Goal: Task Accomplishment & Management: Manage account settings

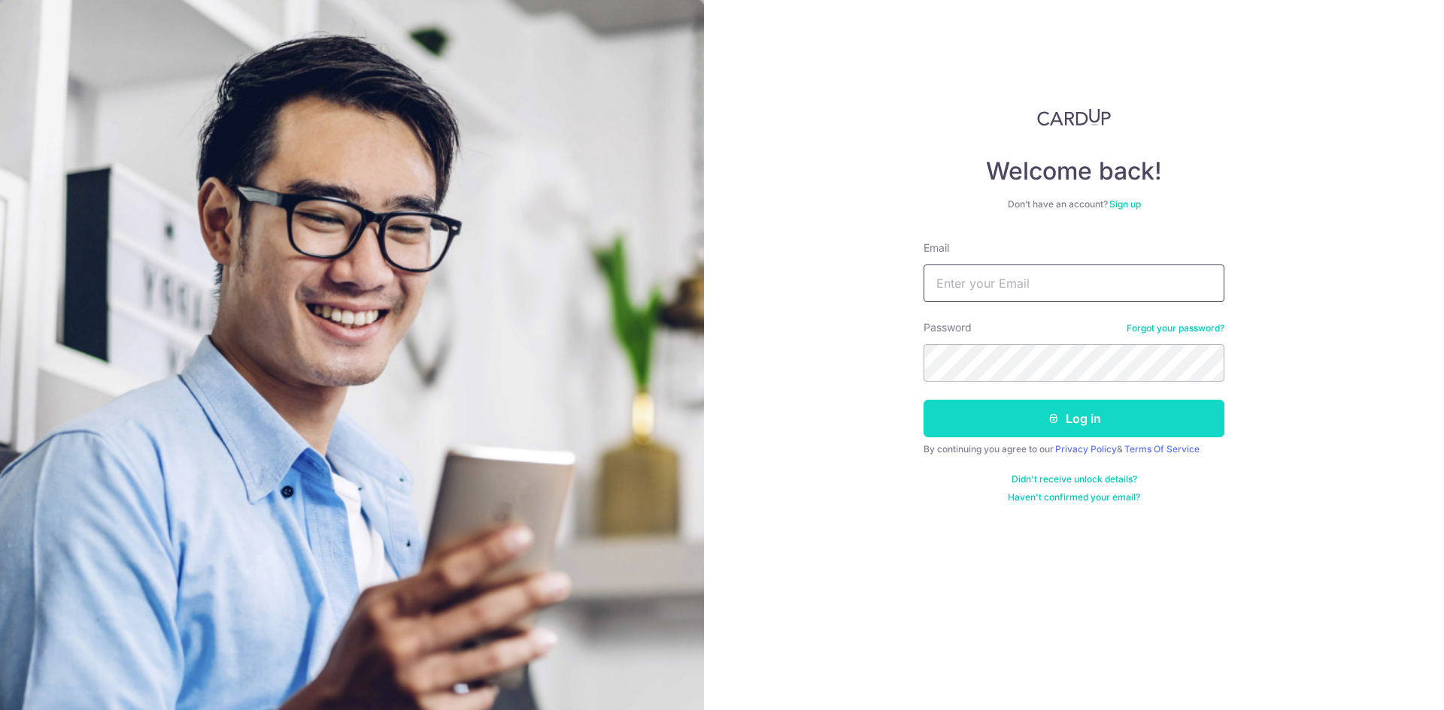
type input "khor6089@gmail.com"
click at [1065, 425] on button "Log in" at bounding box center [1073, 419] width 301 height 38
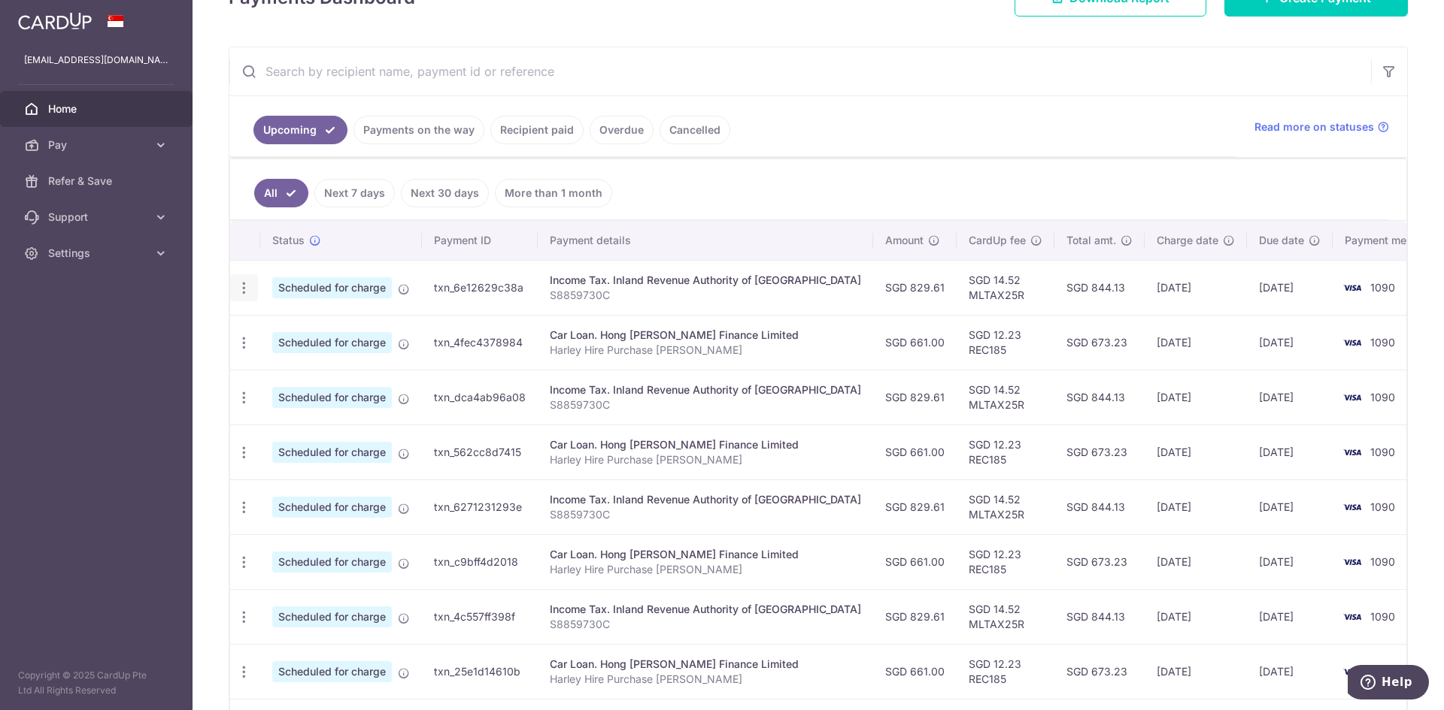
click at [244, 286] on icon "button" at bounding box center [244, 288] width 16 height 16
click at [326, 328] on span "Update payment" at bounding box center [324, 329] width 102 height 18
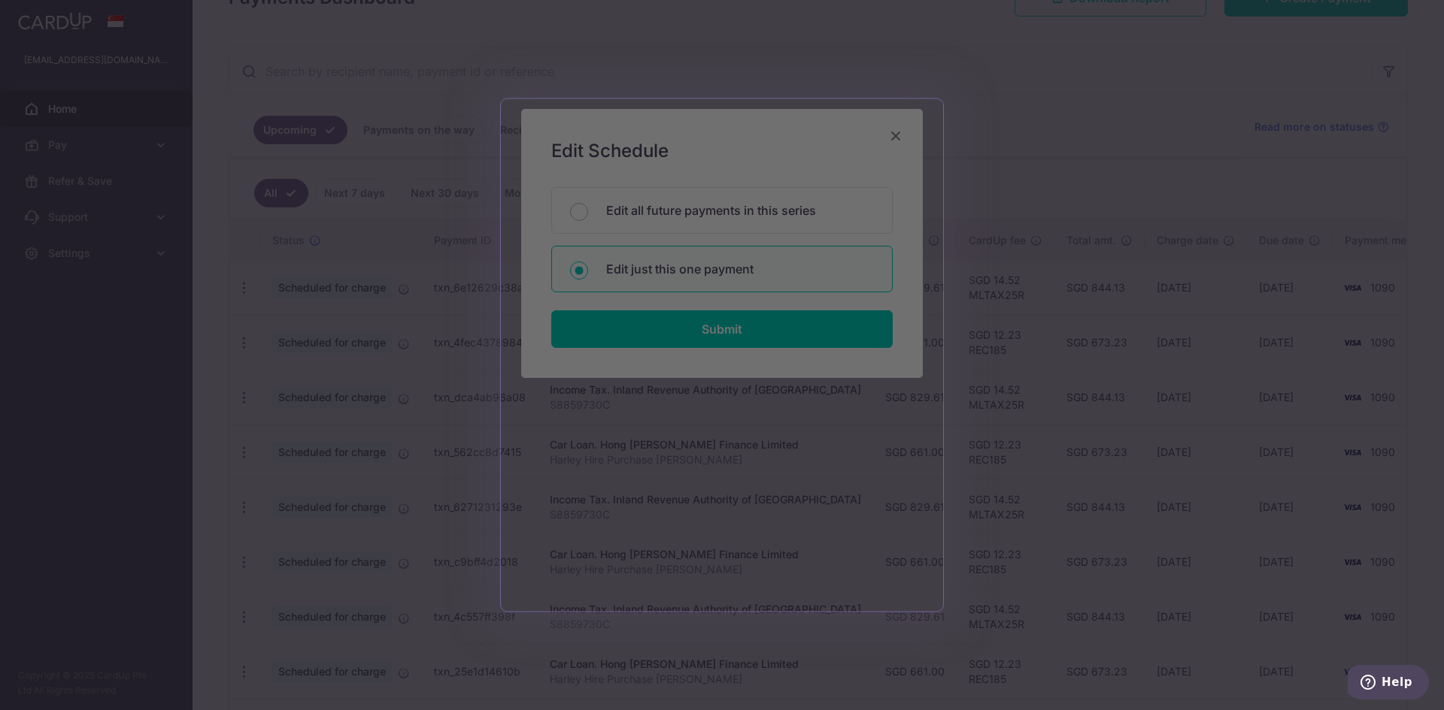
click at [184, 377] on div at bounding box center [729, 358] width 1458 height 717
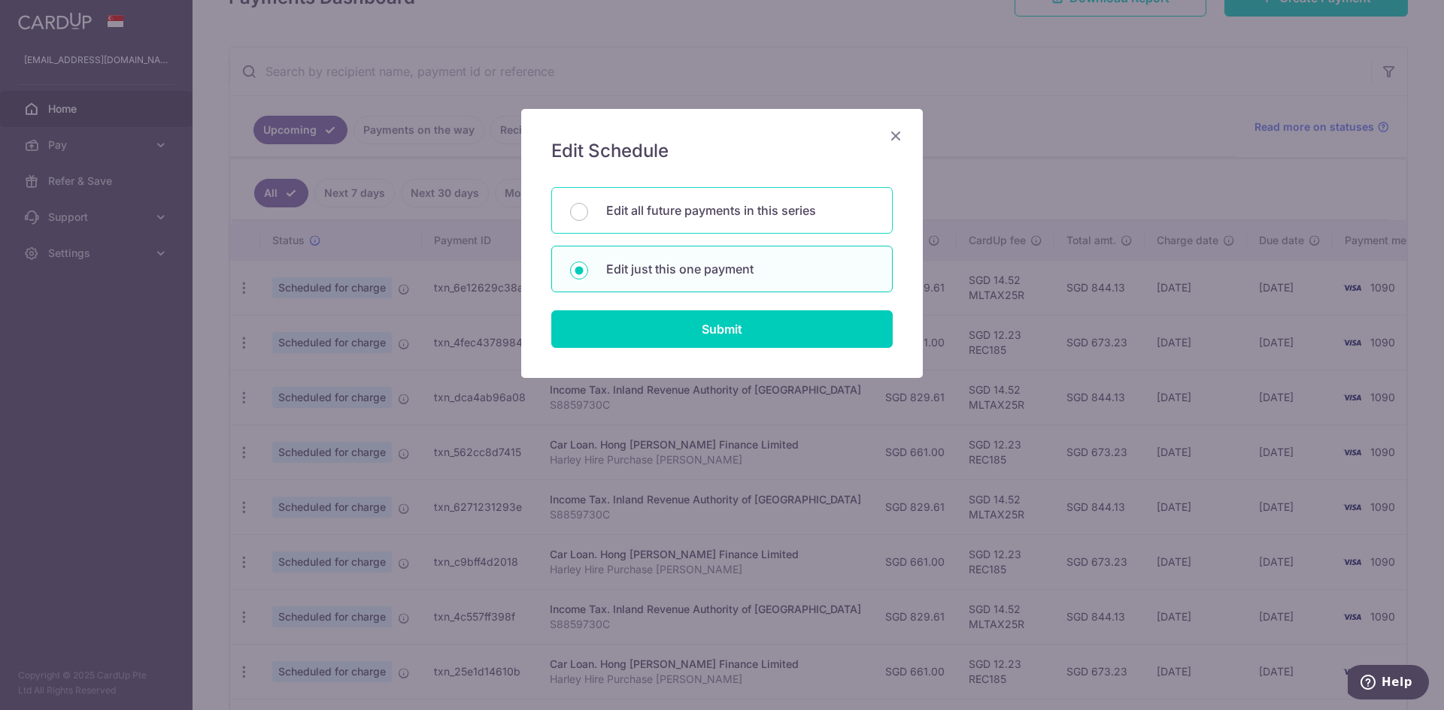
click at [711, 211] on p "Edit all future payments in this series" at bounding box center [740, 210] width 268 height 18
click at [588, 211] on input "Edit all future payments in this series" at bounding box center [579, 212] width 18 height 18
radio input "true"
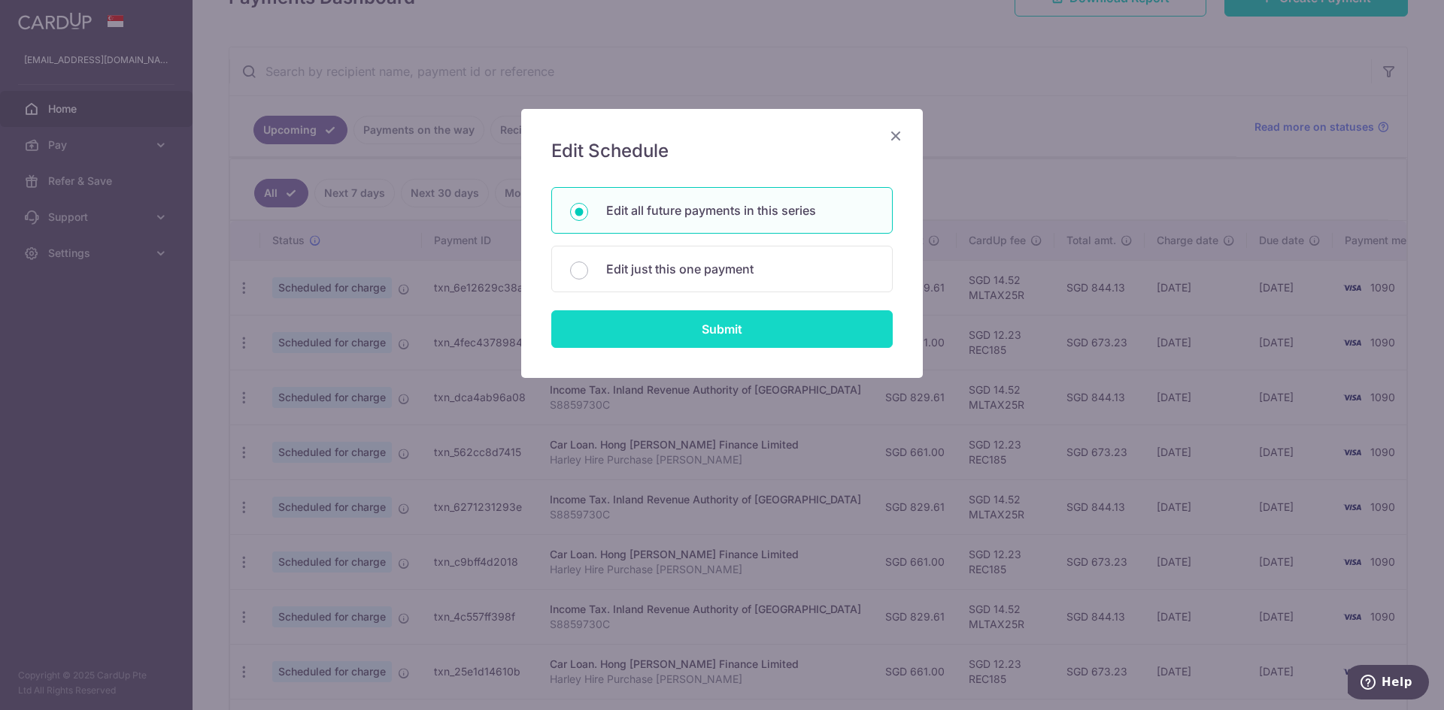
click at [739, 324] on input "Submit" at bounding box center [721, 330] width 341 height 38
radio input "true"
type input "829.61"
type input "S8859730C"
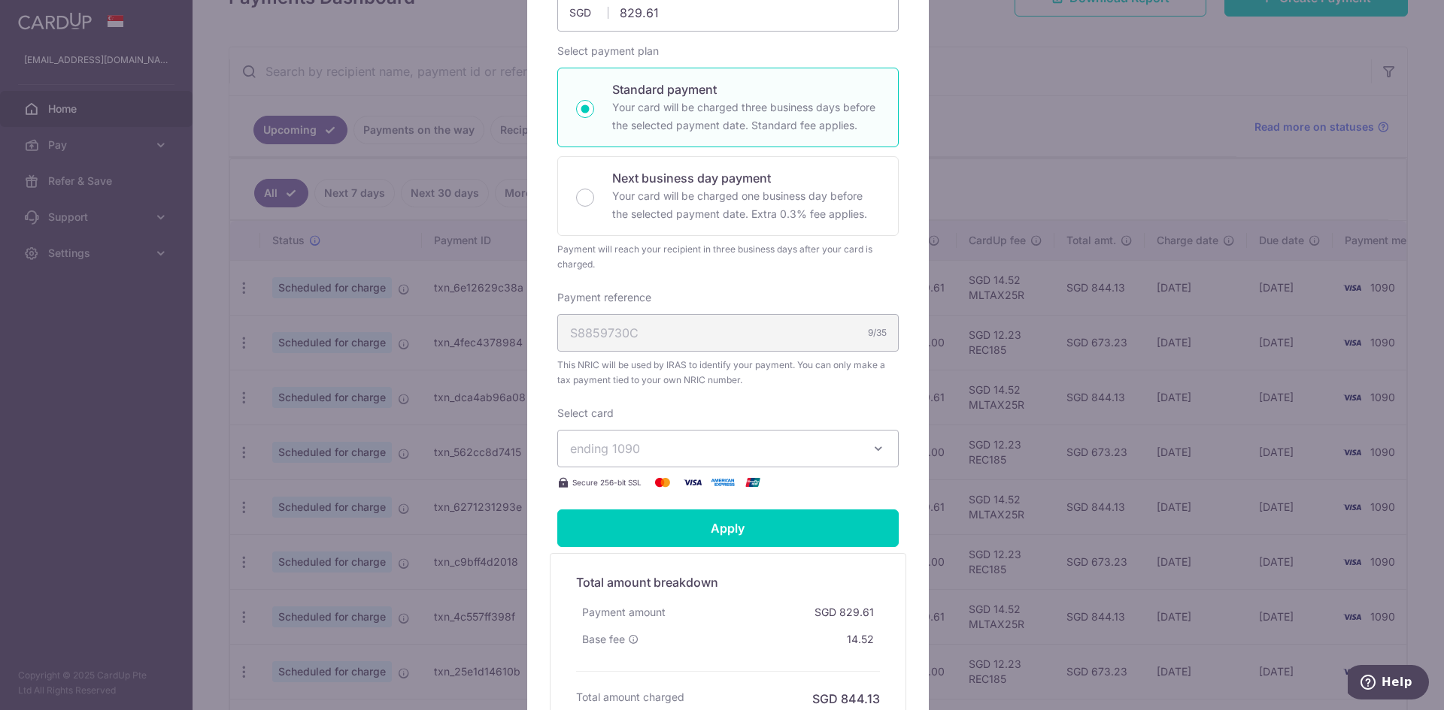
scroll to position [301, 0]
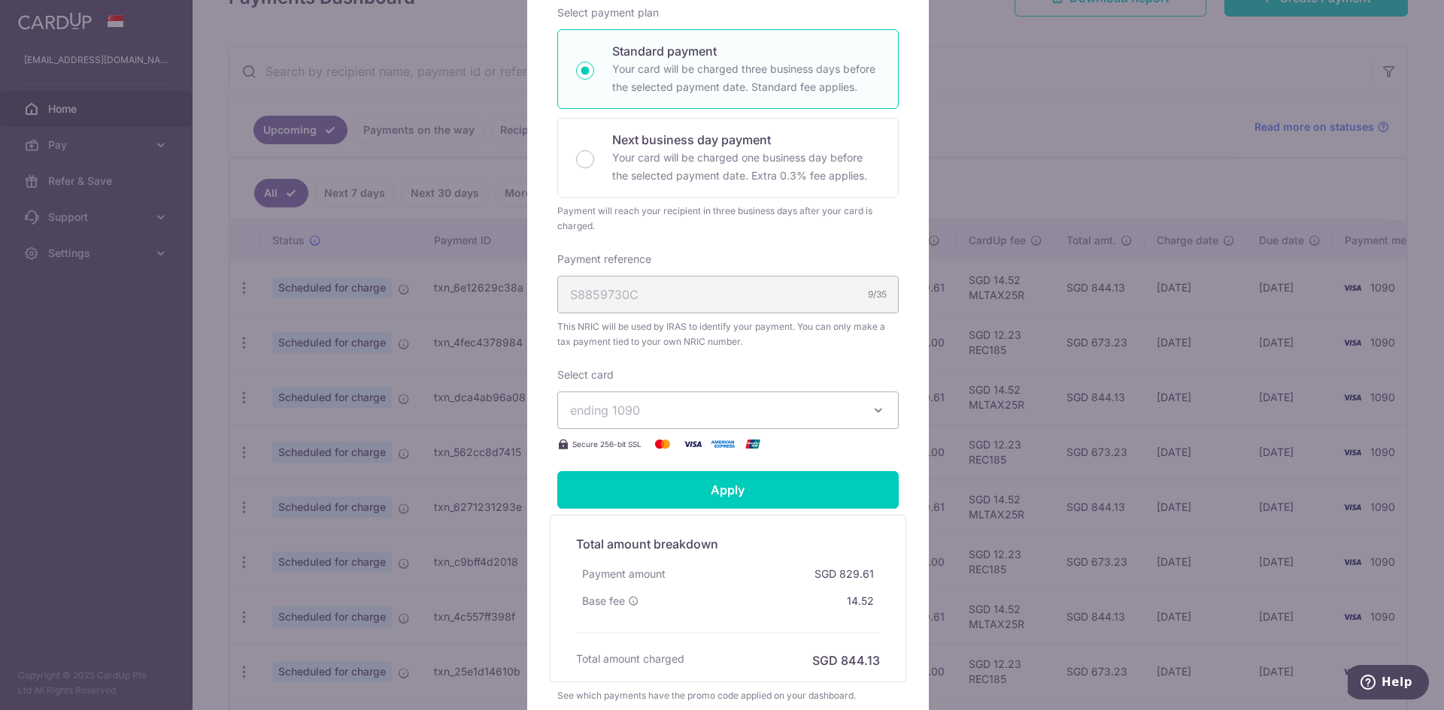
click at [667, 303] on div "S8859730C 9/35" at bounding box center [727, 295] width 341 height 38
click at [640, 407] on span "ending 1090" at bounding box center [714, 410] width 289 height 18
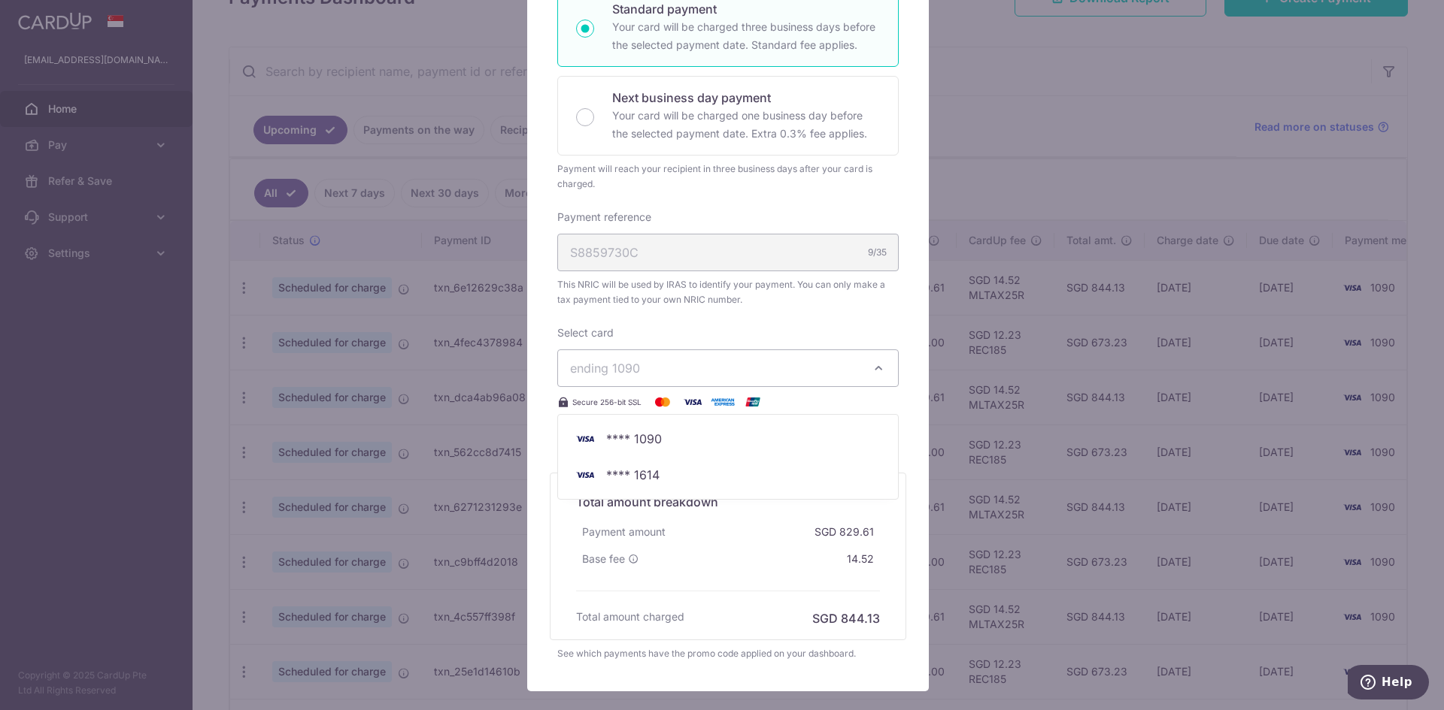
scroll to position [433, 0]
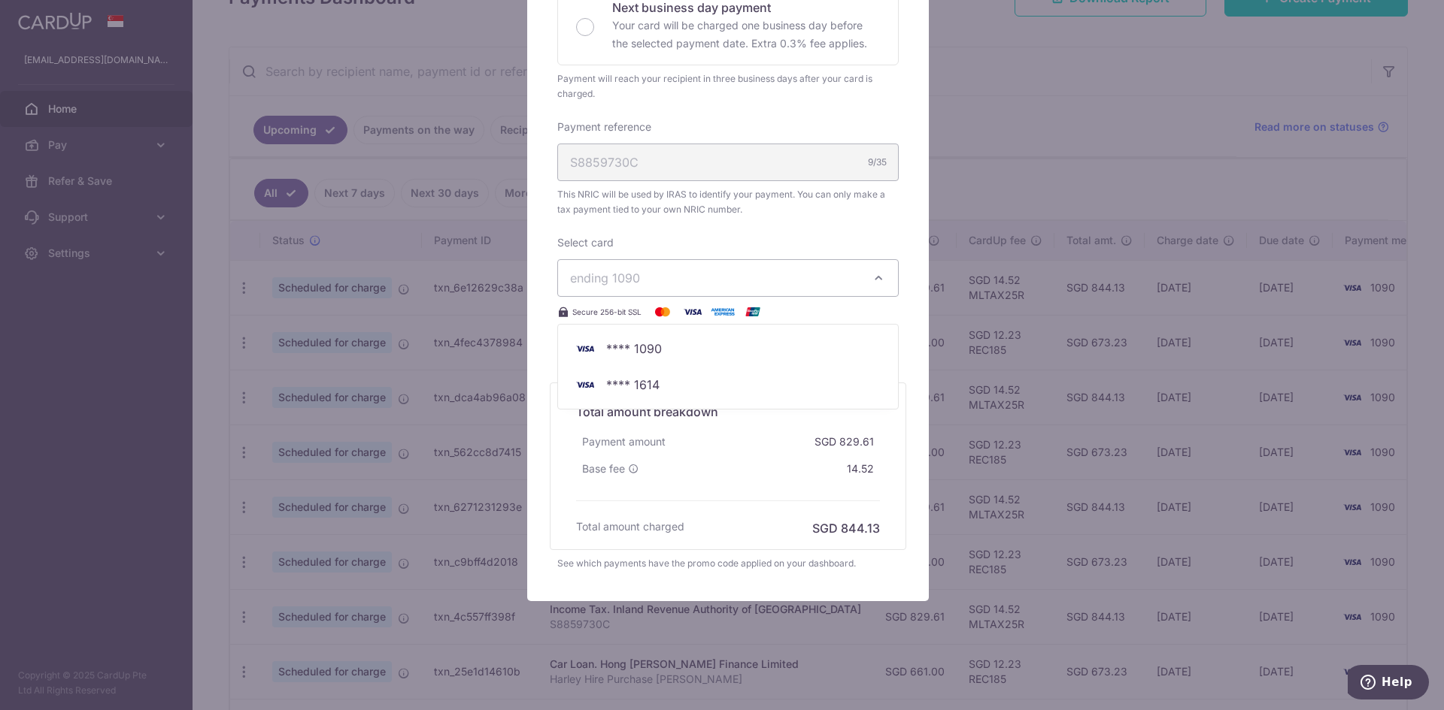
click at [1028, 382] on div "Edit payment By clicking apply, you will make changes to all 8 payments to Inla…" at bounding box center [722, 355] width 1444 height 710
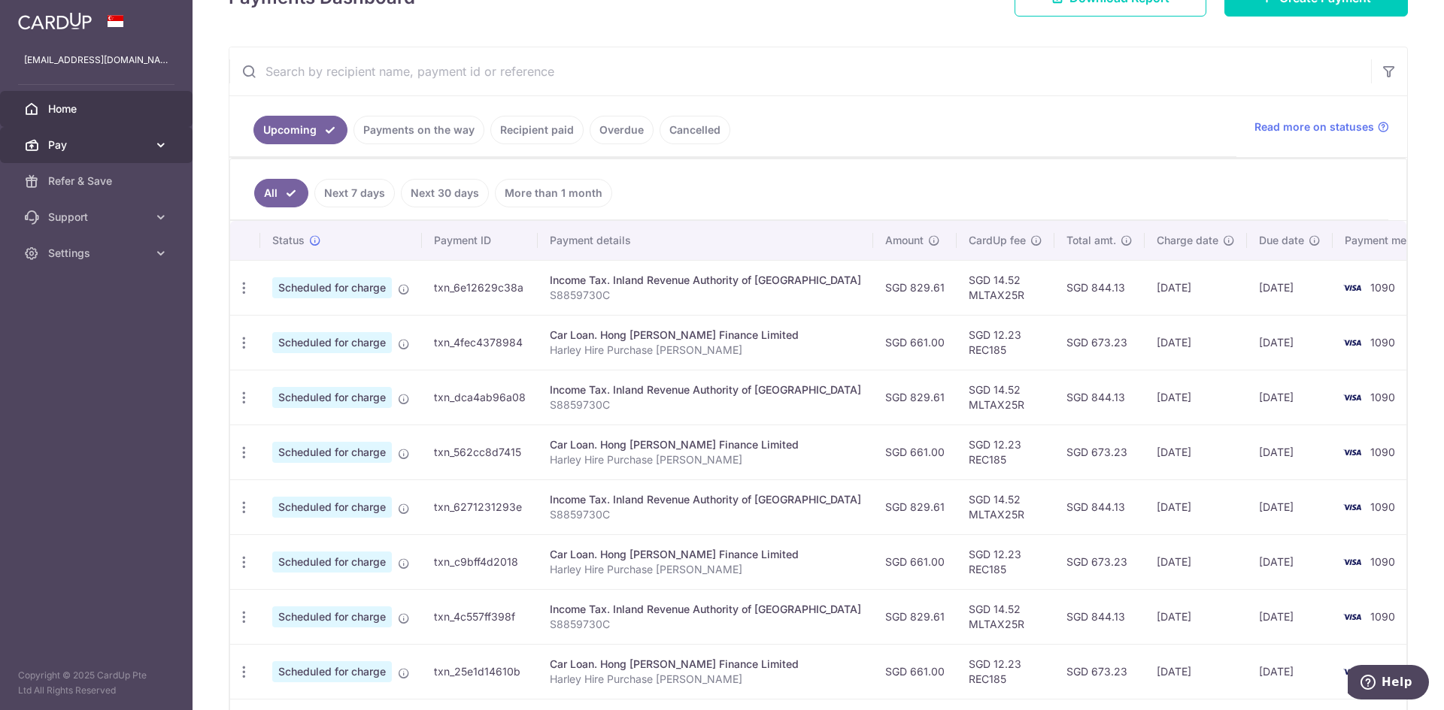
click at [132, 132] on link "Pay" at bounding box center [96, 145] width 192 height 36
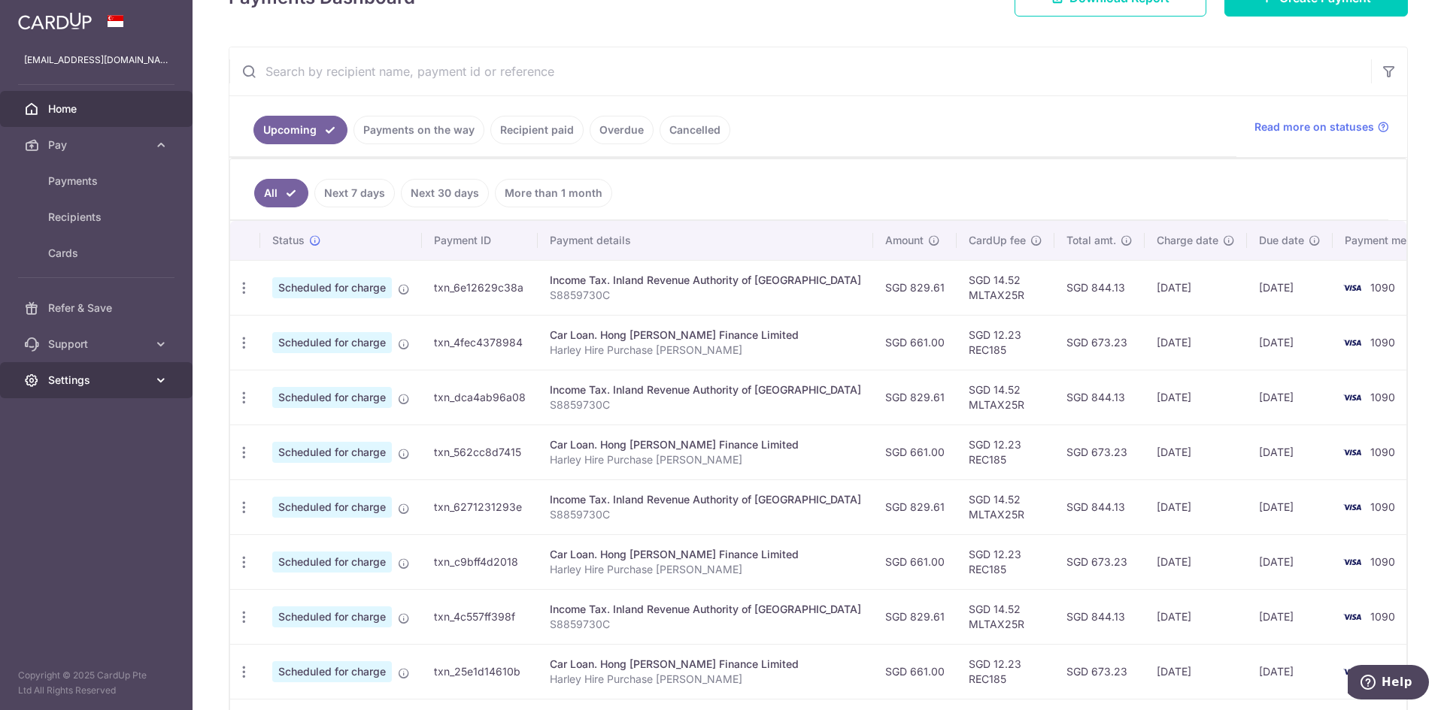
click at [83, 381] on span "Settings" at bounding box center [97, 380] width 99 height 15
click at [97, 425] on link "Account" at bounding box center [96, 416] width 192 height 36
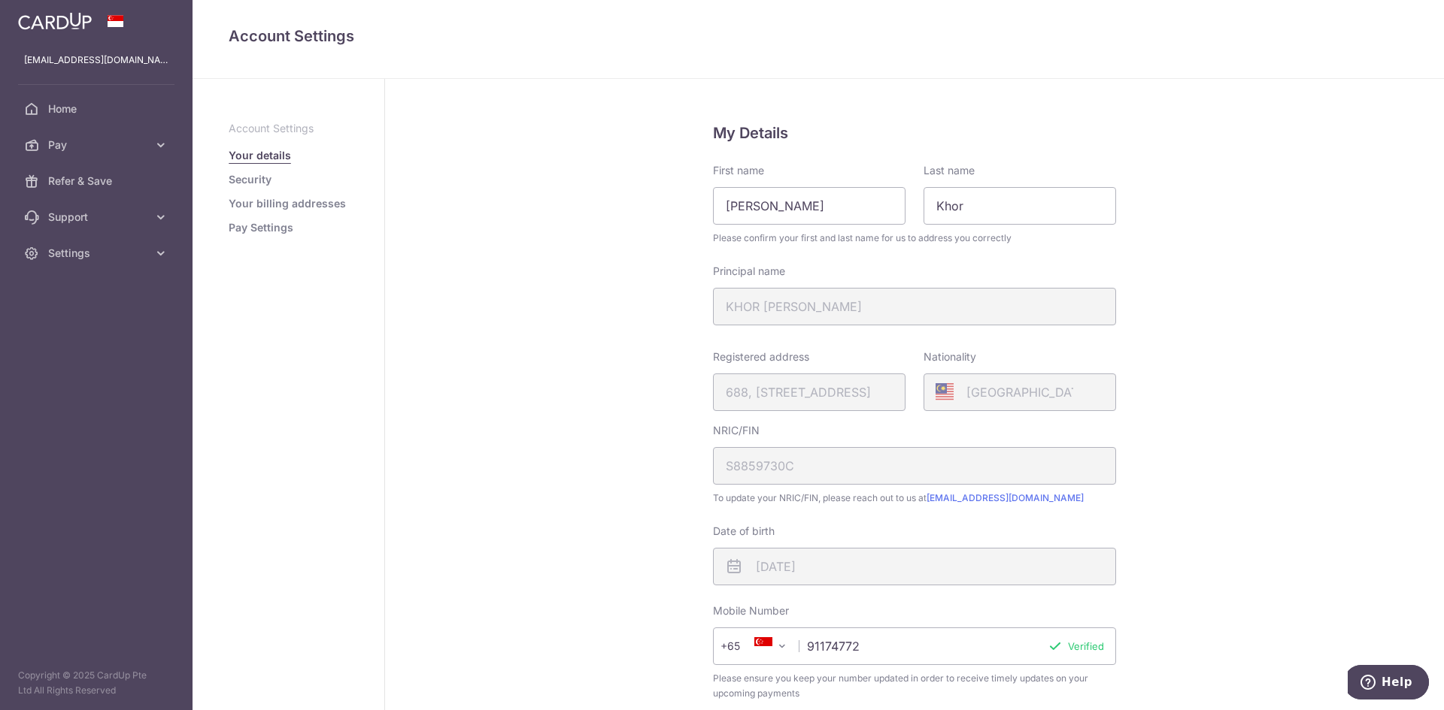
click at [264, 226] on link "Pay Settings" at bounding box center [261, 227] width 65 height 15
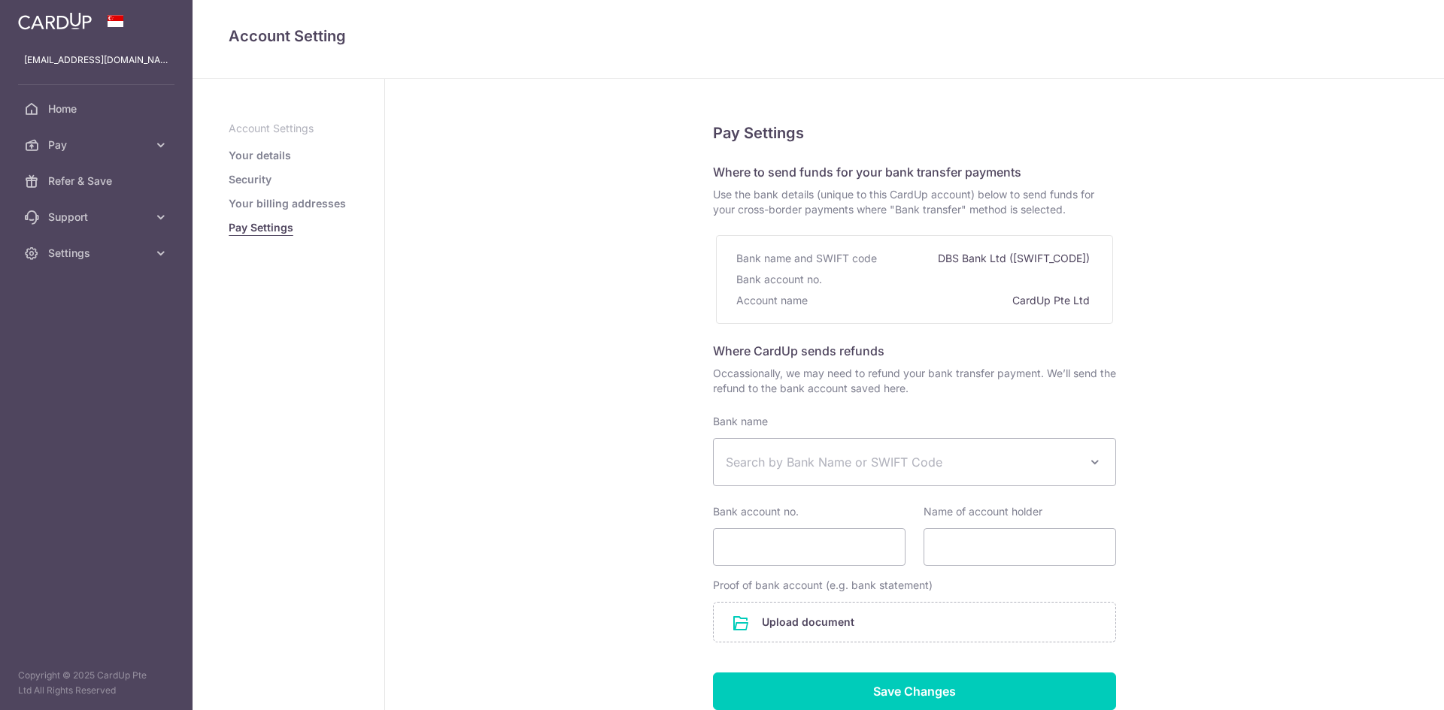
select select
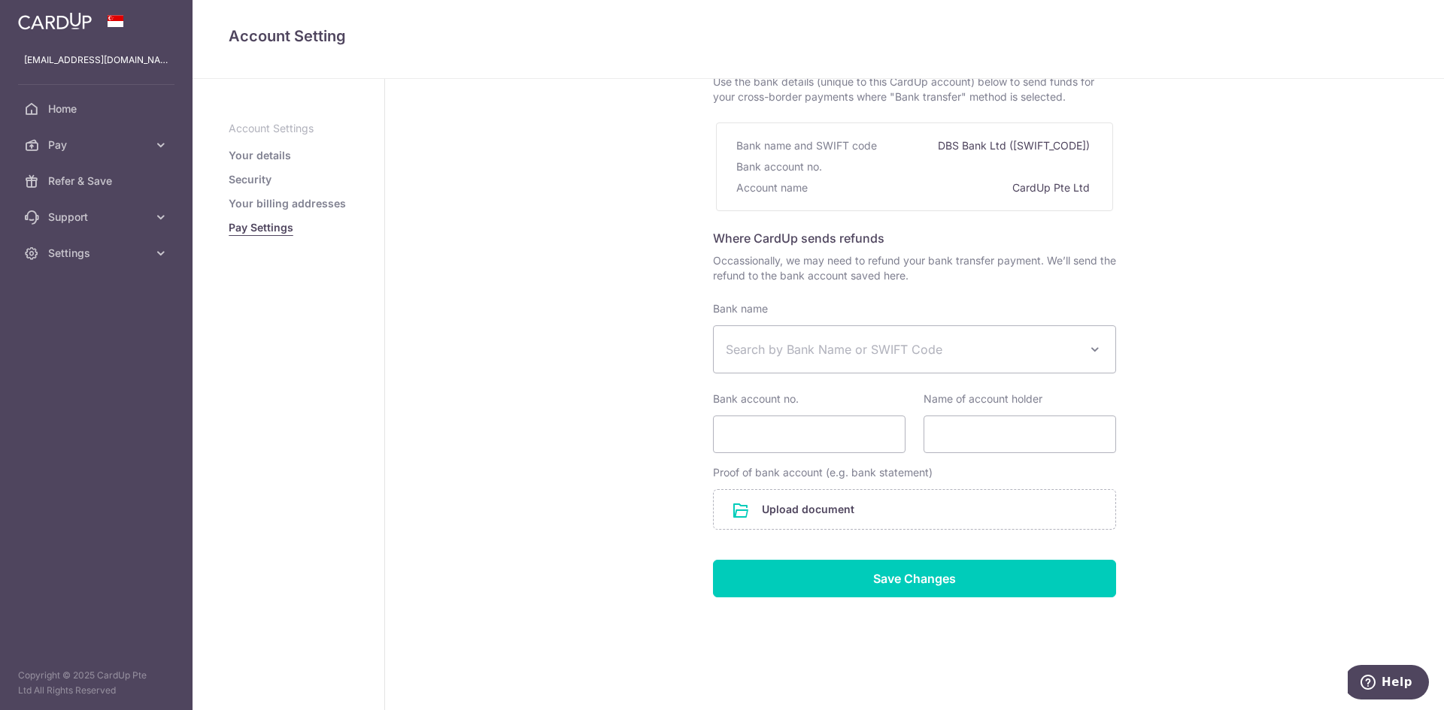
click at [919, 349] on span "Search by Bank Name or SWIFT Code" at bounding box center [902, 350] width 353 height 18
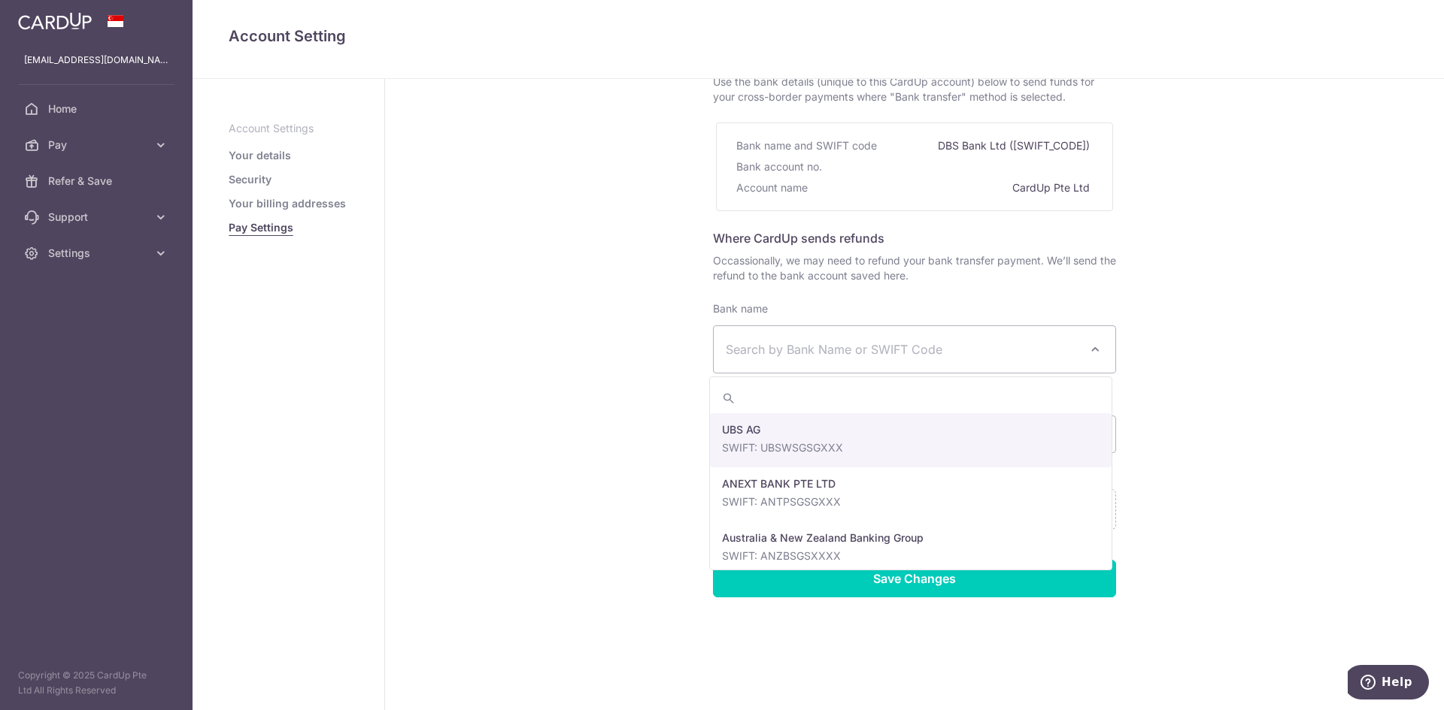
click at [941, 347] on span "Search by Bank Name or SWIFT Code" at bounding box center [902, 350] width 353 height 18
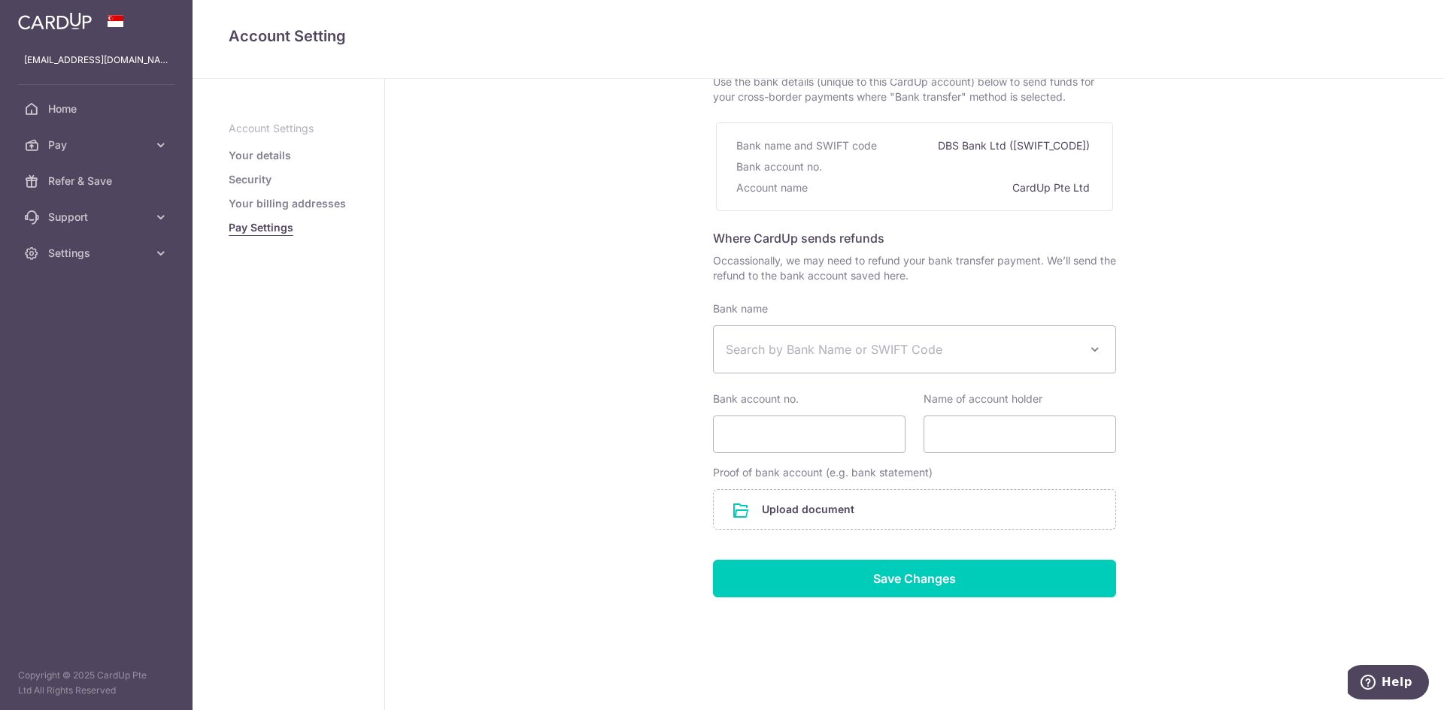
click at [306, 208] on link "Your billing addresses" at bounding box center [287, 203] width 117 height 15
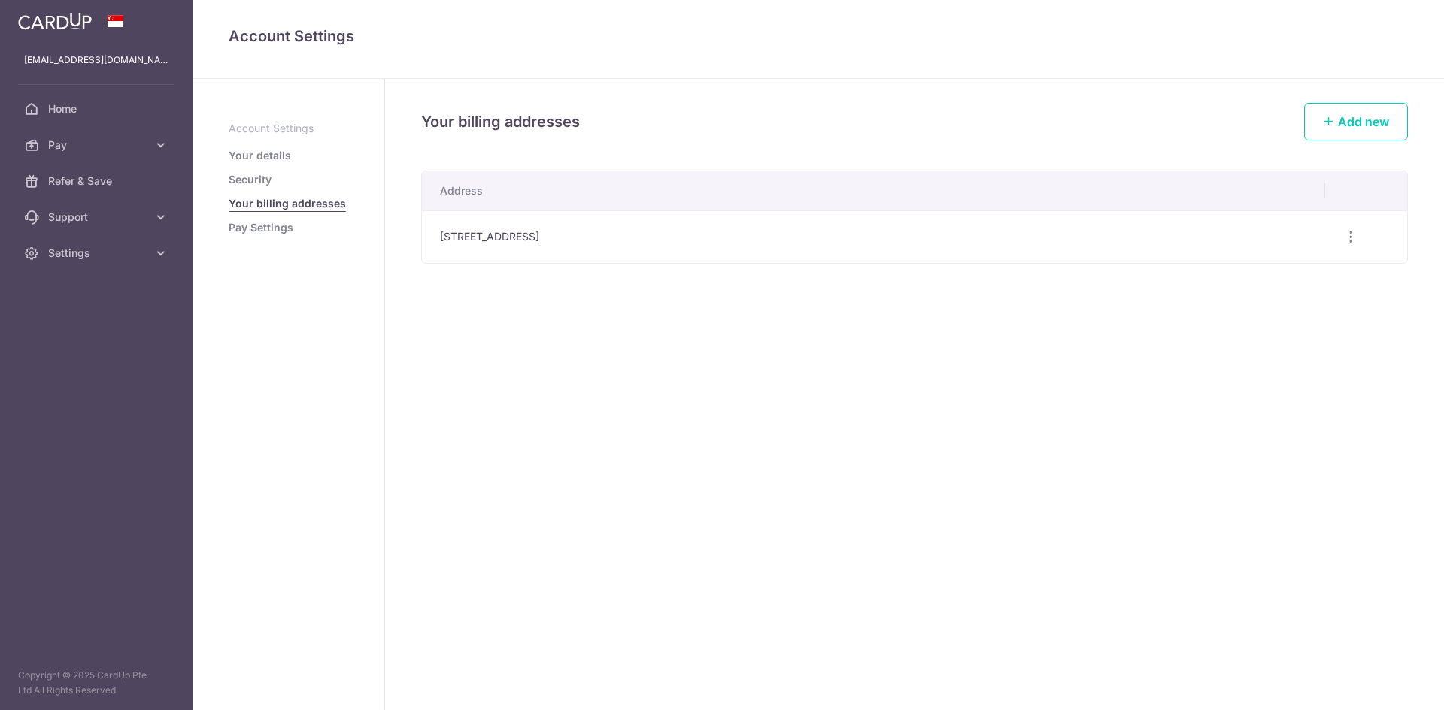
click at [249, 178] on link "Security" at bounding box center [250, 179] width 43 height 15
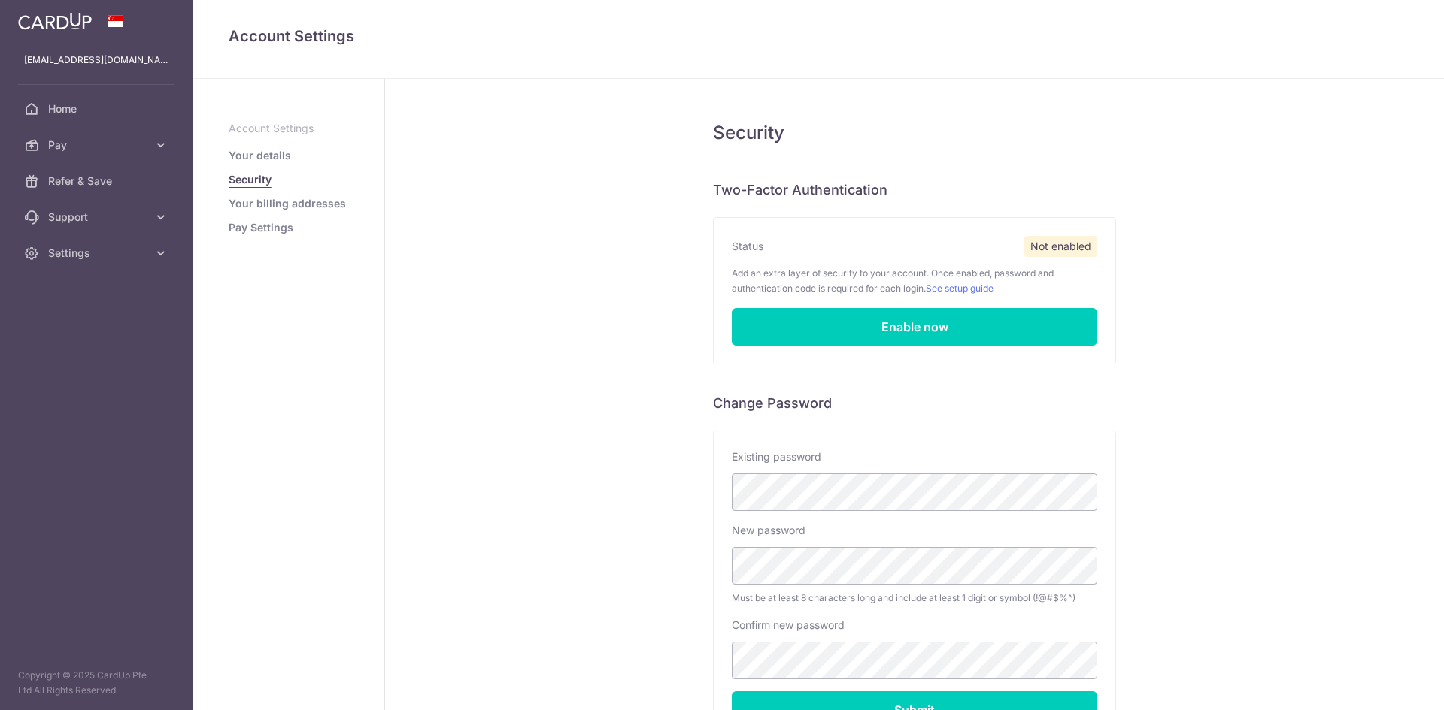
click at [263, 155] on link "Your details" at bounding box center [260, 155] width 62 height 15
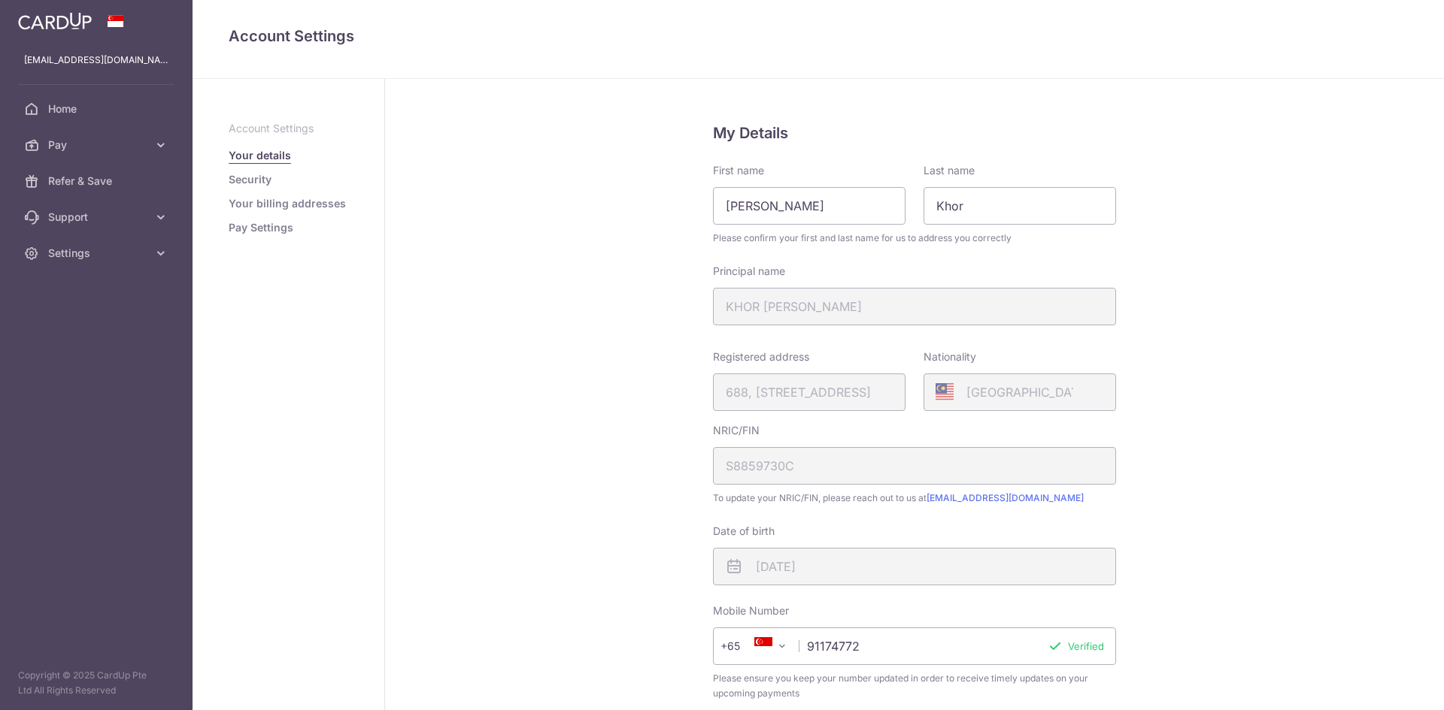
click at [257, 182] on link "Security" at bounding box center [250, 179] width 43 height 15
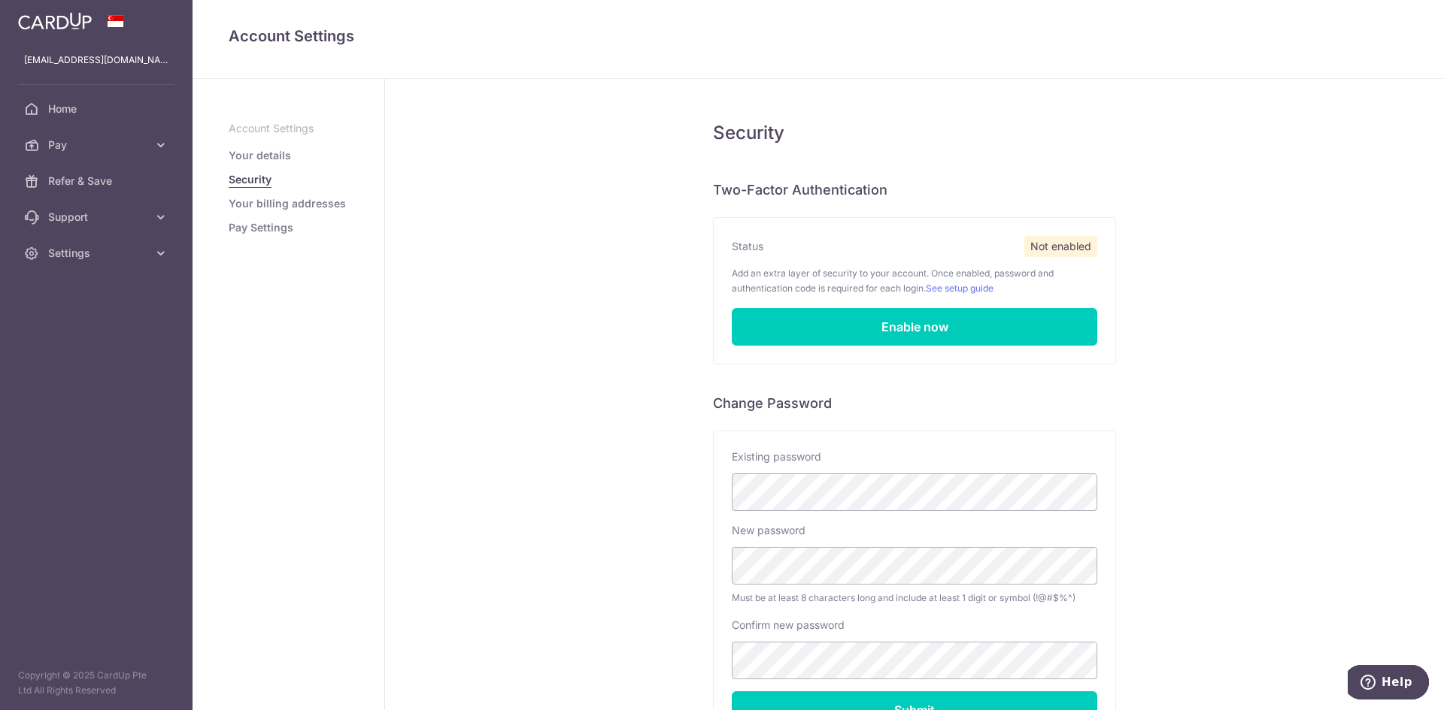
click at [267, 156] on link "Your details" at bounding box center [260, 155] width 62 height 15
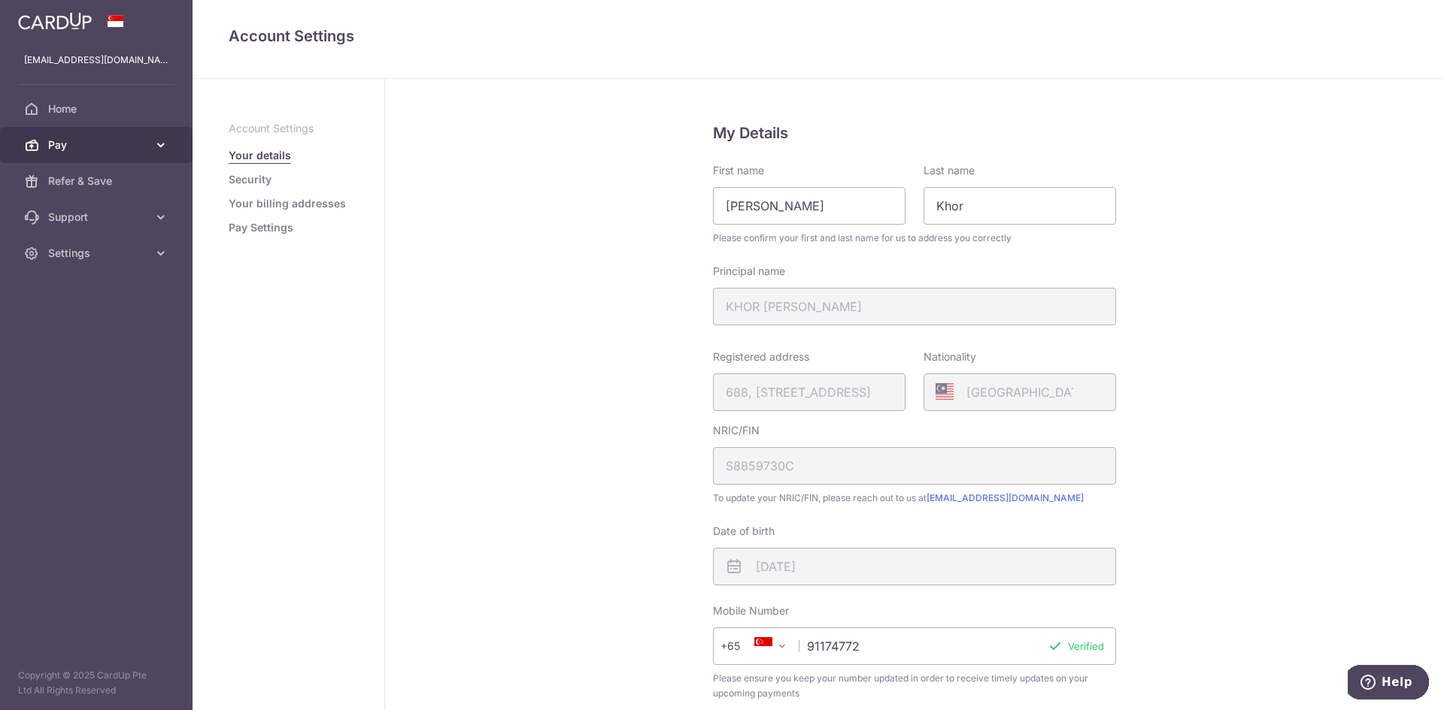
click at [90, 147] on span "Pay" at bounding box center [97, 145] width 99 height 15
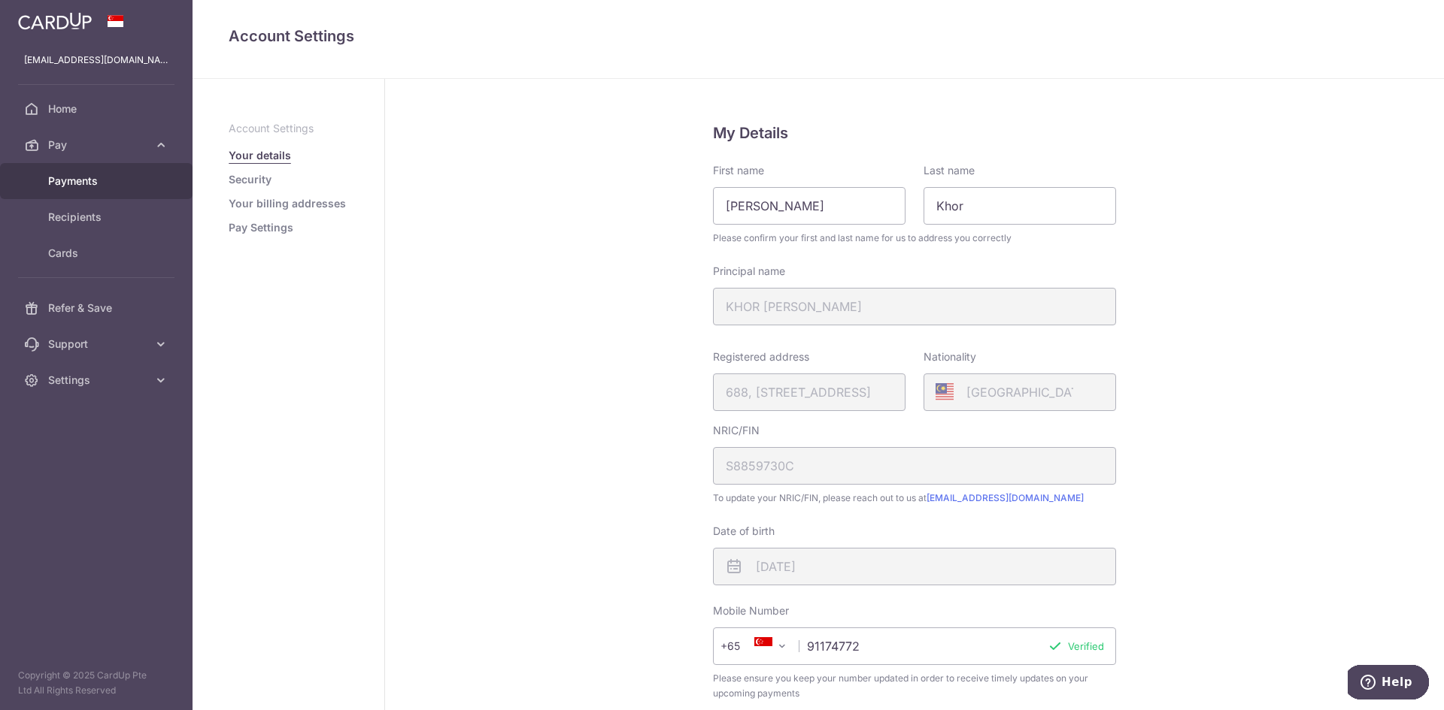
click at [83, 185] on span "Payments" at bounding box center [97, 181] width 99 height 15
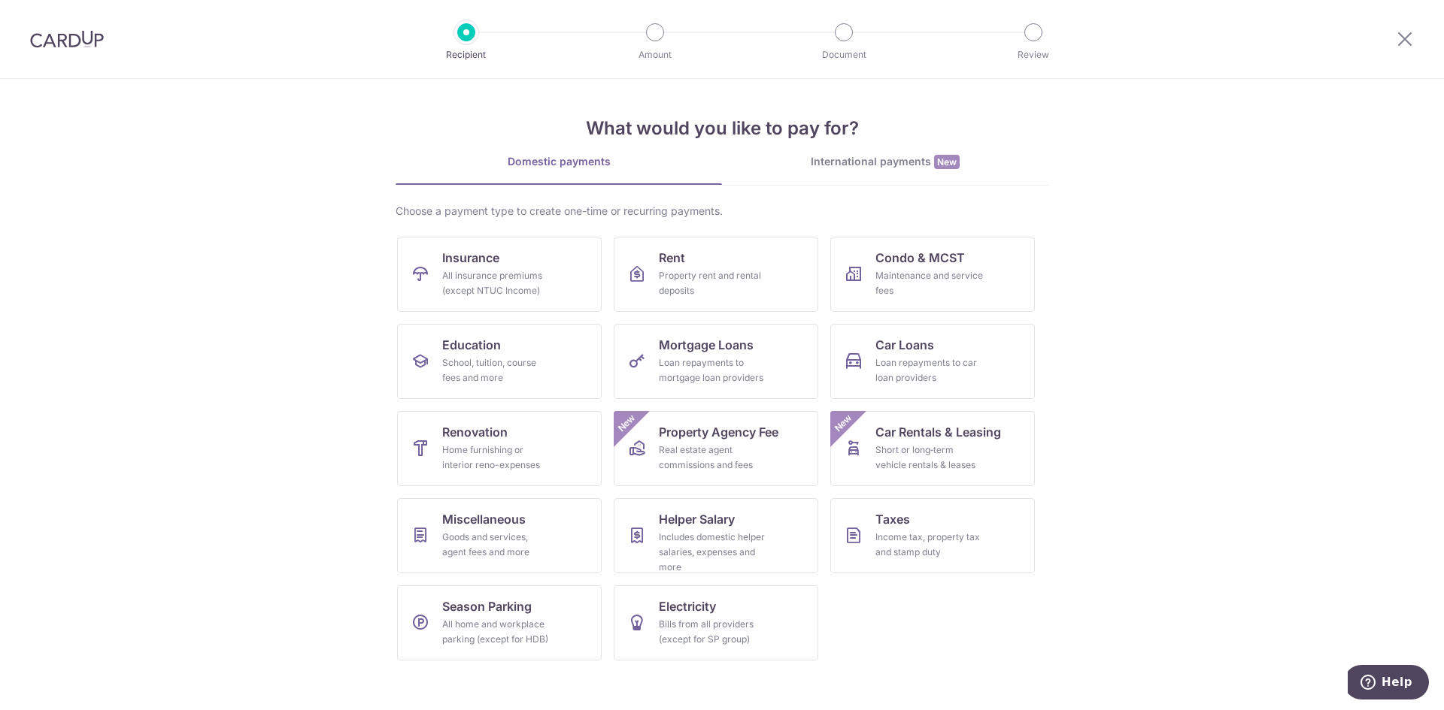
click at [85, 33] on img at bounding box center [67, 39] width 74 height 18
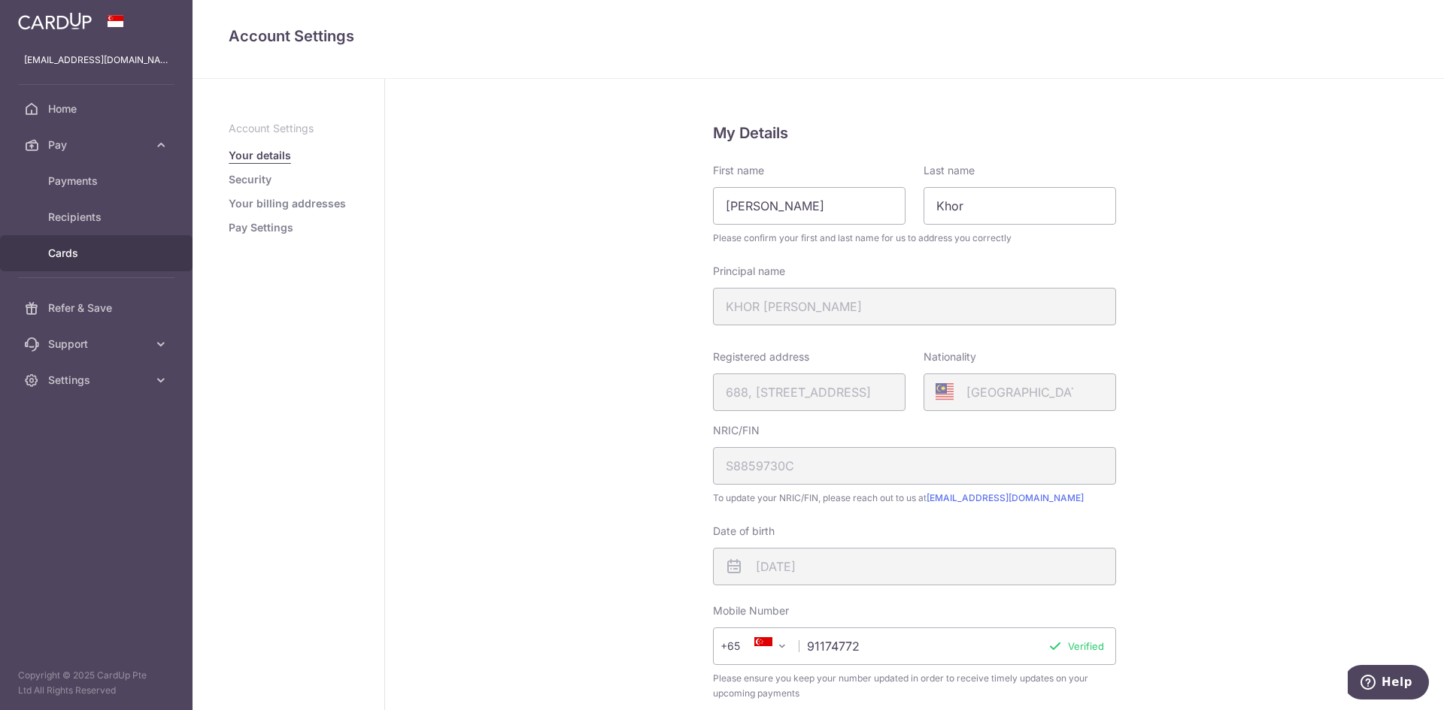
click at [84, 247] on span "Cards" at bounding box center [97, 253] width 99 height 15
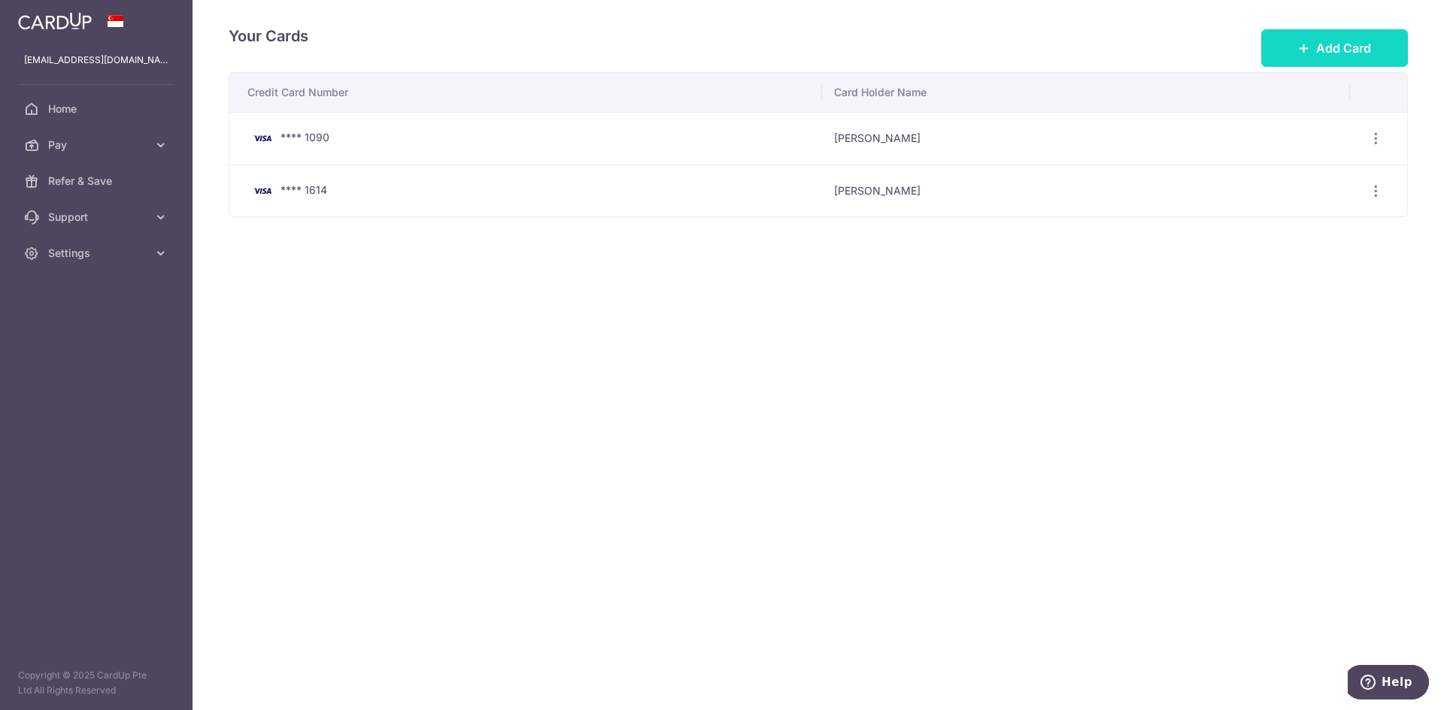
click at [1284, 42] on button "Add Card" at bounding box center [1334, 48] width 147 height 38
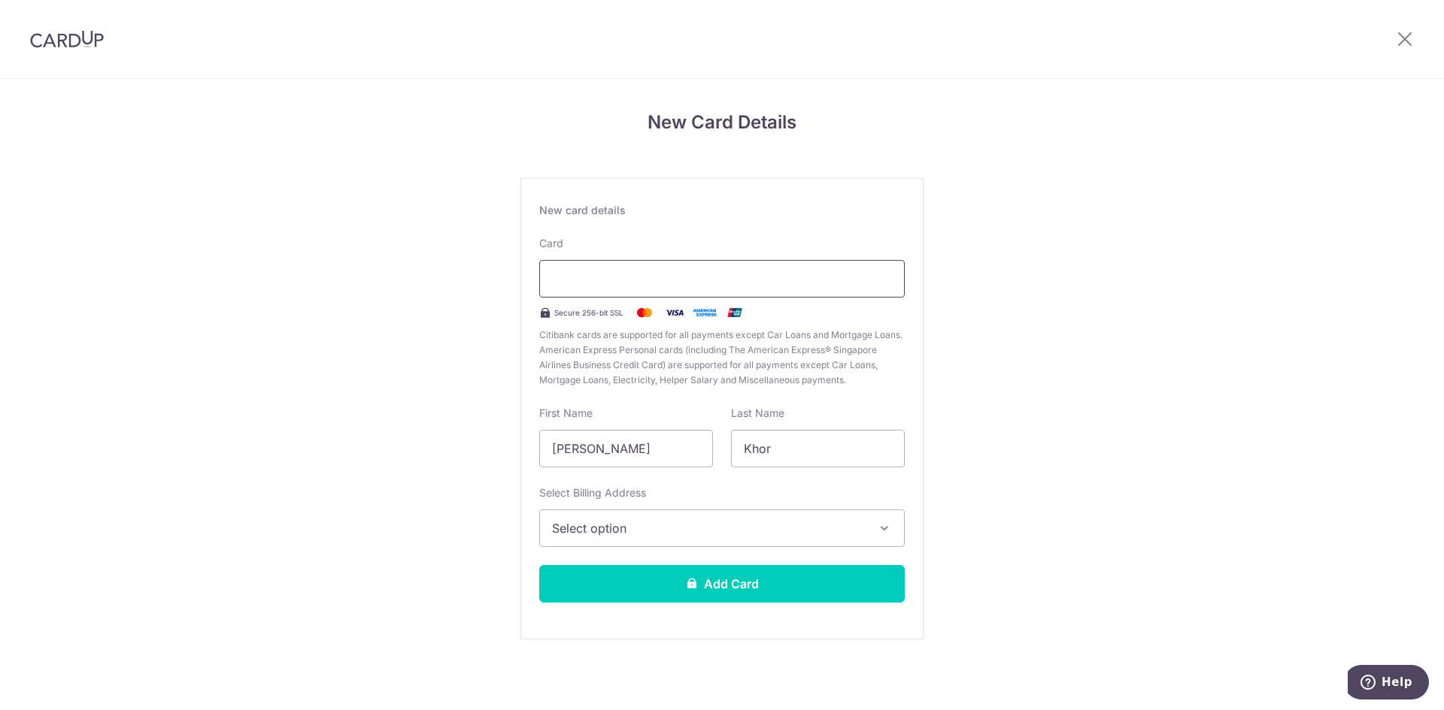
click at [674, 288] on div at bounding box center [721, 279] width 365 height 38
click at [968, 256] on div "New Card Details New card details Card Secure 256-bit SSL Citibank cards are su…" at bounding box center [722, 395] width 1444 height 632
click at [706, 296] on div at bounding box center [721, 279] width 365 height 38
click at [751, 532] on span "Select option" at bounding box center [708, 529] width 313 height 18
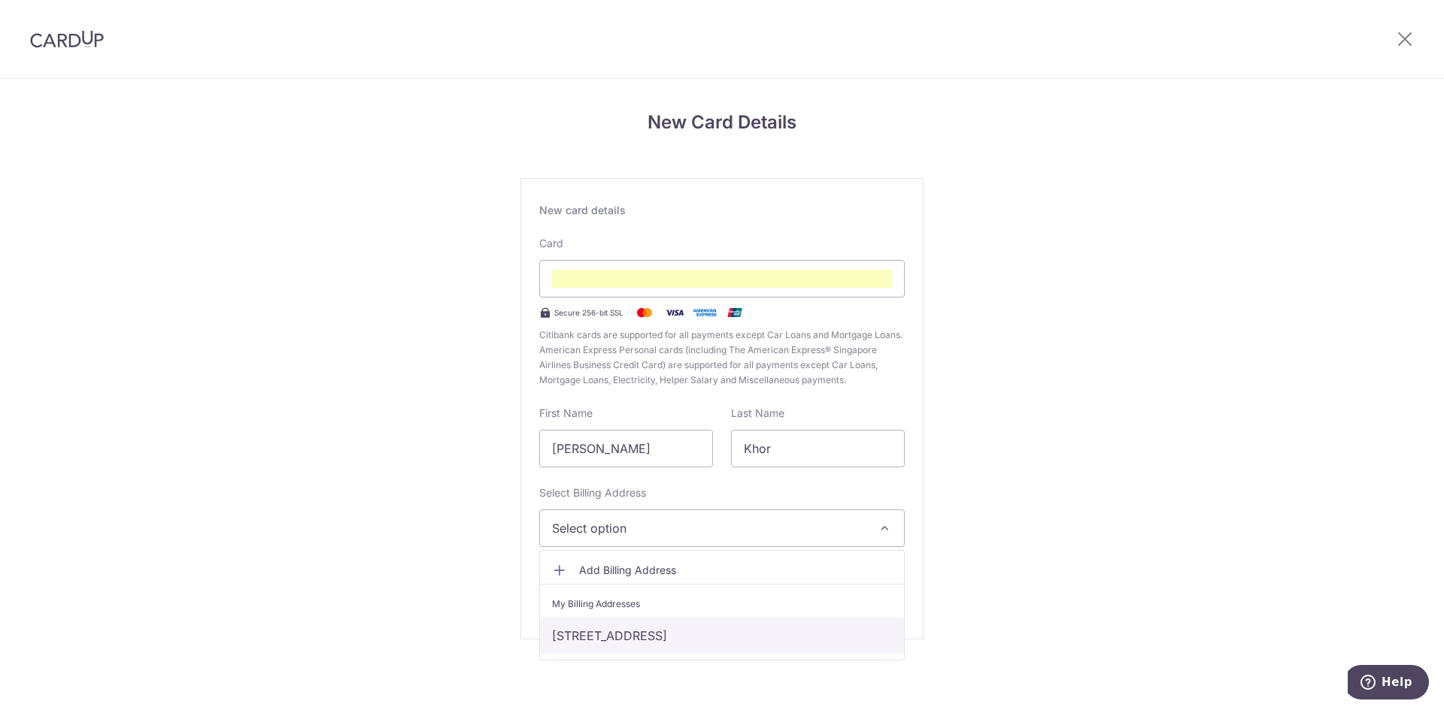
click at [690, 635] on link "688, Hougang Street 61 #07-206, Singapore, Singapore, Singapore-530688" at bounding box center [722, 636] width 364 height 36
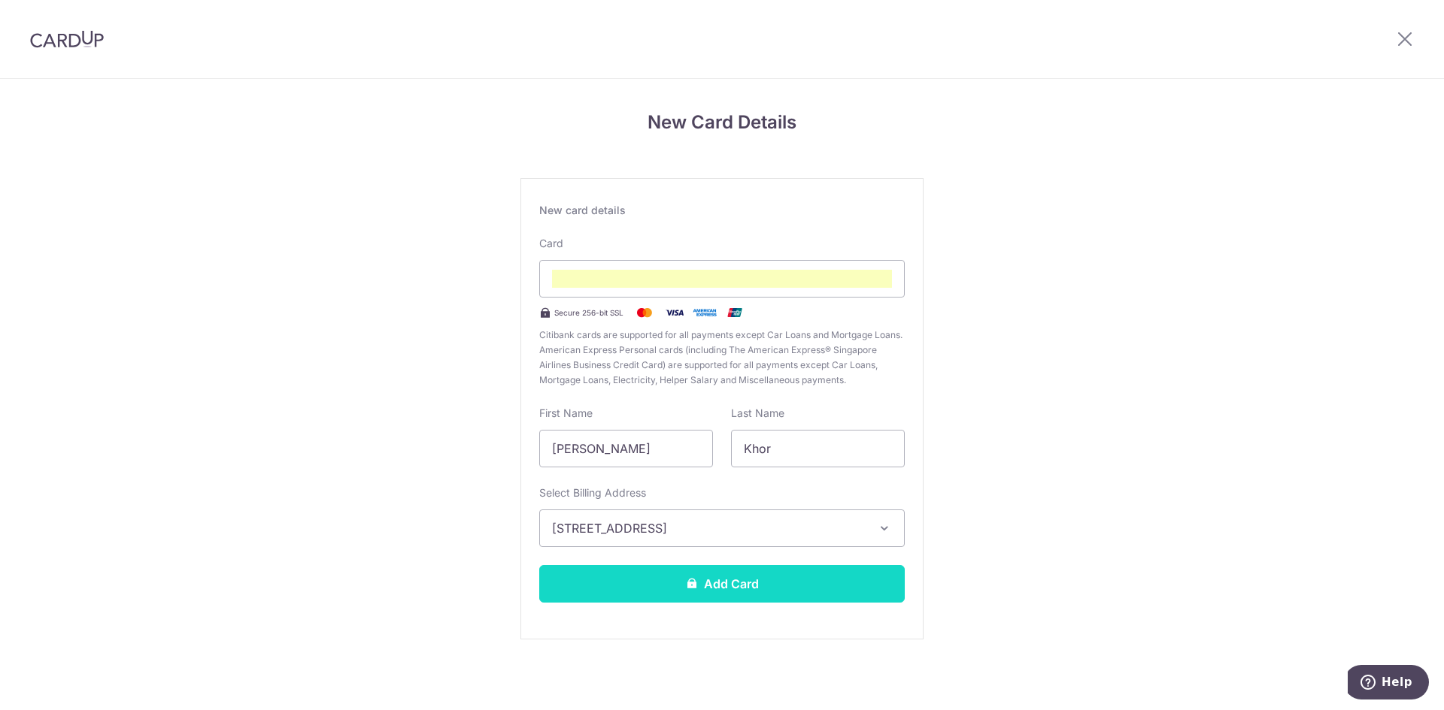
click at [713, 577] on button "Add Card" at bounding box center [721, 584] width 365 height 38
click at [740, 595] on button "Add Card" at bounding box center [721, 584] width 365 height 38
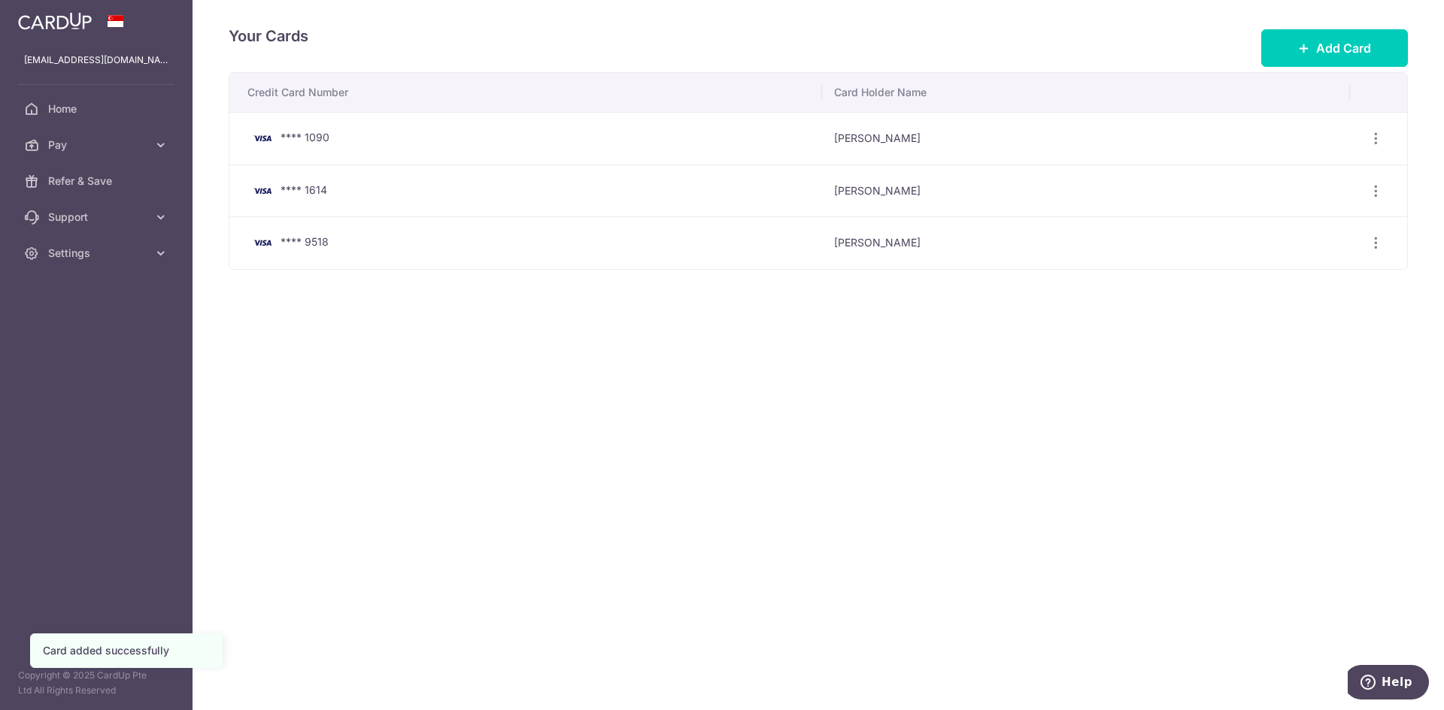
click at [707, 360] on div "Your Cards Add Card Credit Card Number Card Holder Name **** 1090 [PERSON_NAME]…" at bounding box center [817, 355] width 1251 height 710
click at [1382, 131] on icon "button" at bounding box center [1376, 139] width 16 height 16
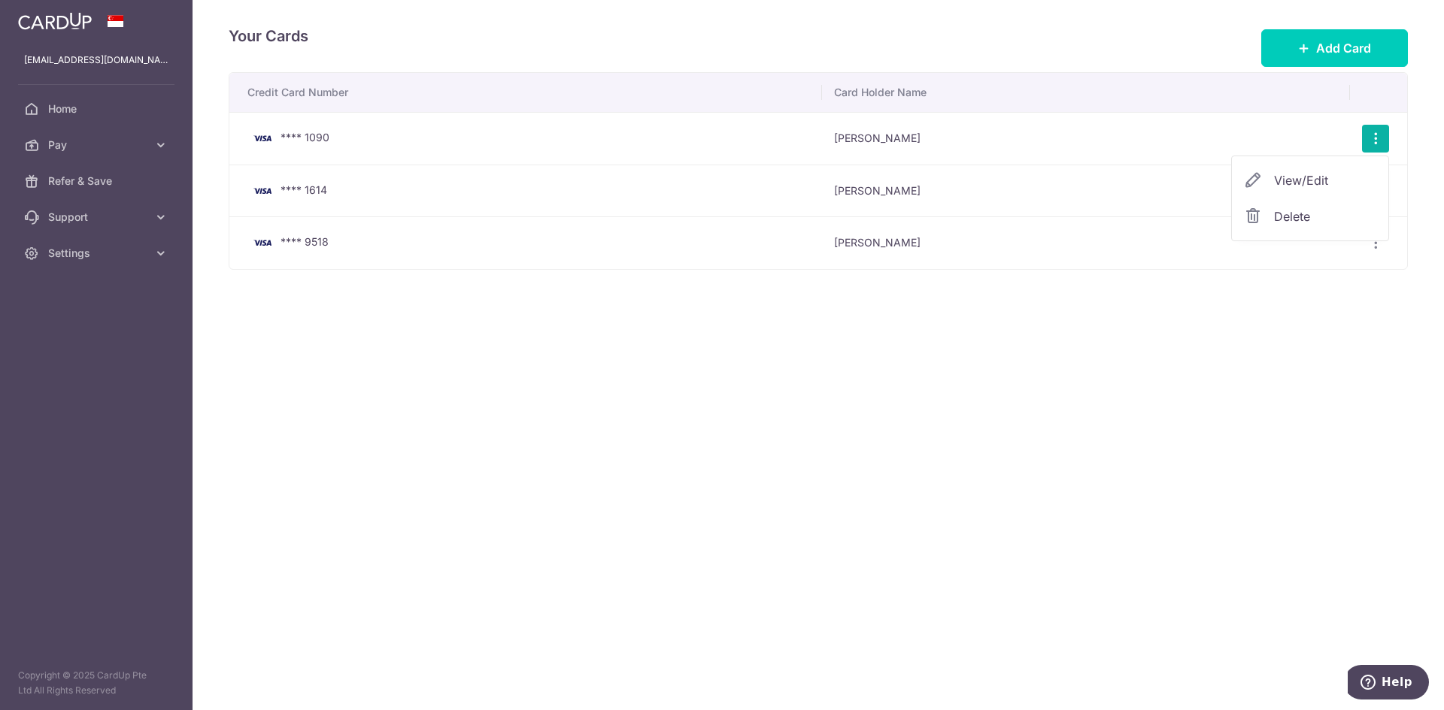
click at [1289, 213] on span "Delete" at bounding box center [1325, 217] width 102 height 18
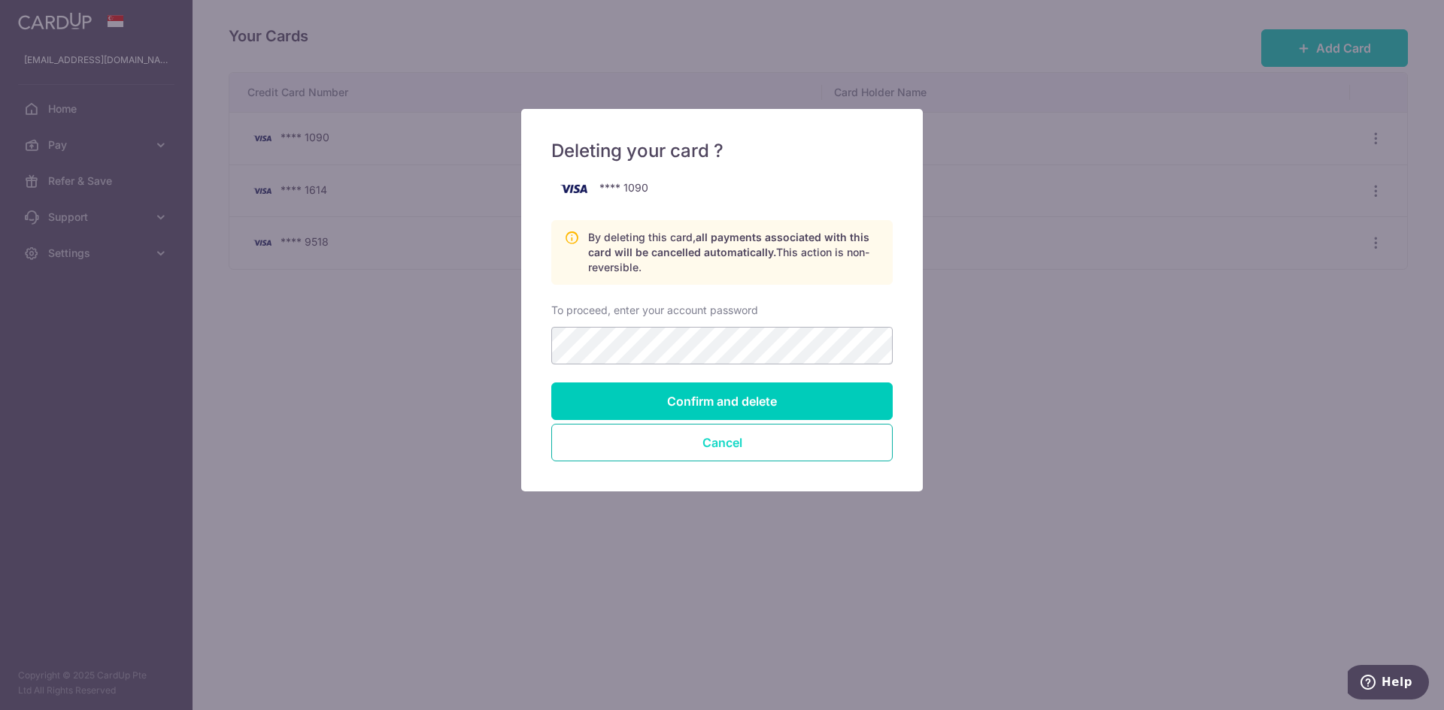
click at [767, 442] on button "Cancel" at bounding box center [721, 443] width 341 height 38
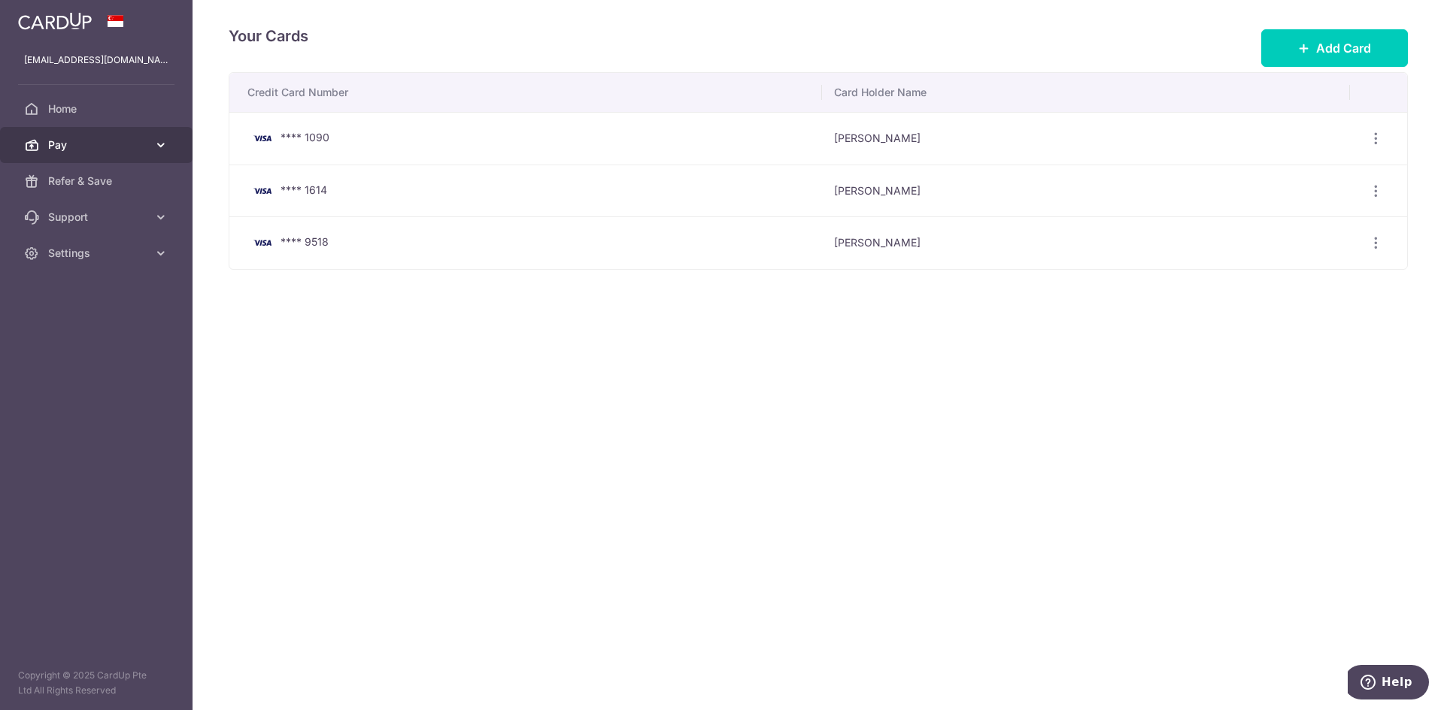
click at [84, 141] on span "Pay" at bounding box center [97, 145] width 99 height 15
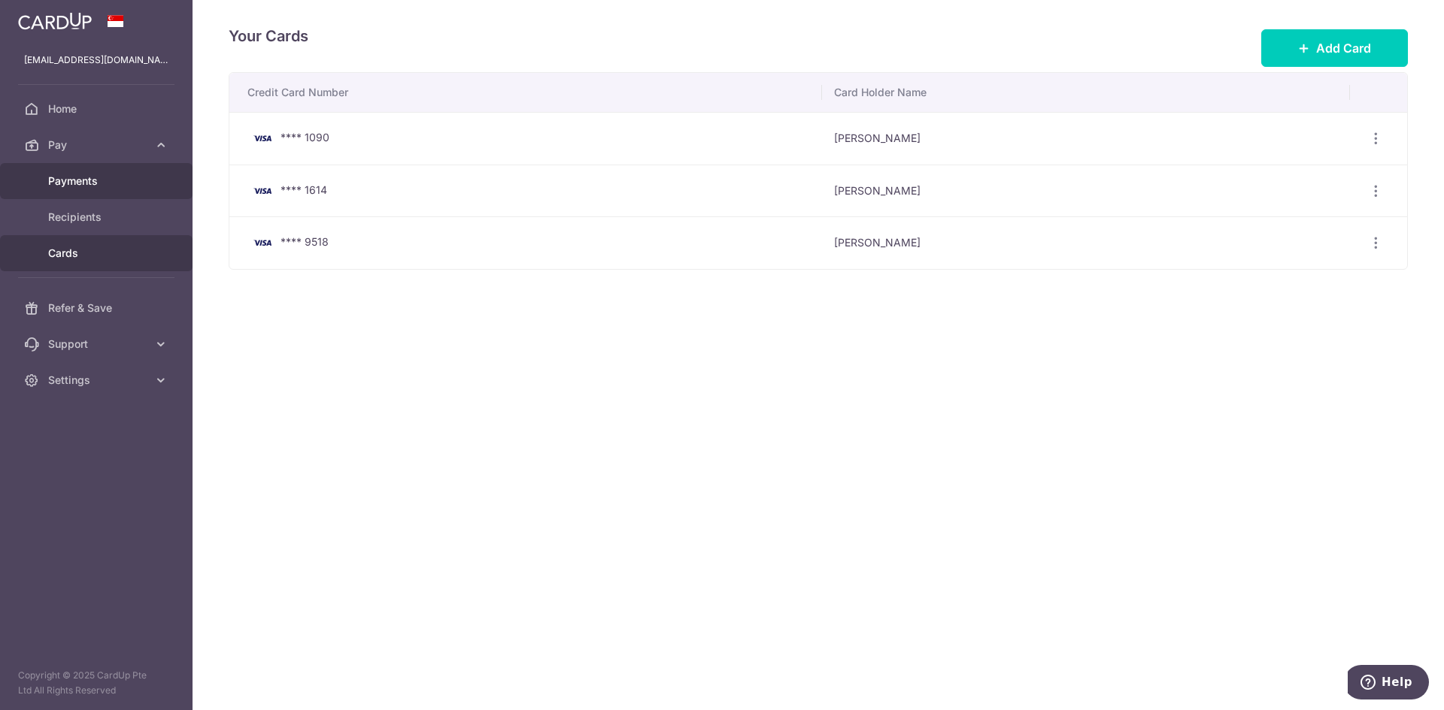
click at [131, 187] on span "Payments" at bounding box center [97, 181] width 99 height 15
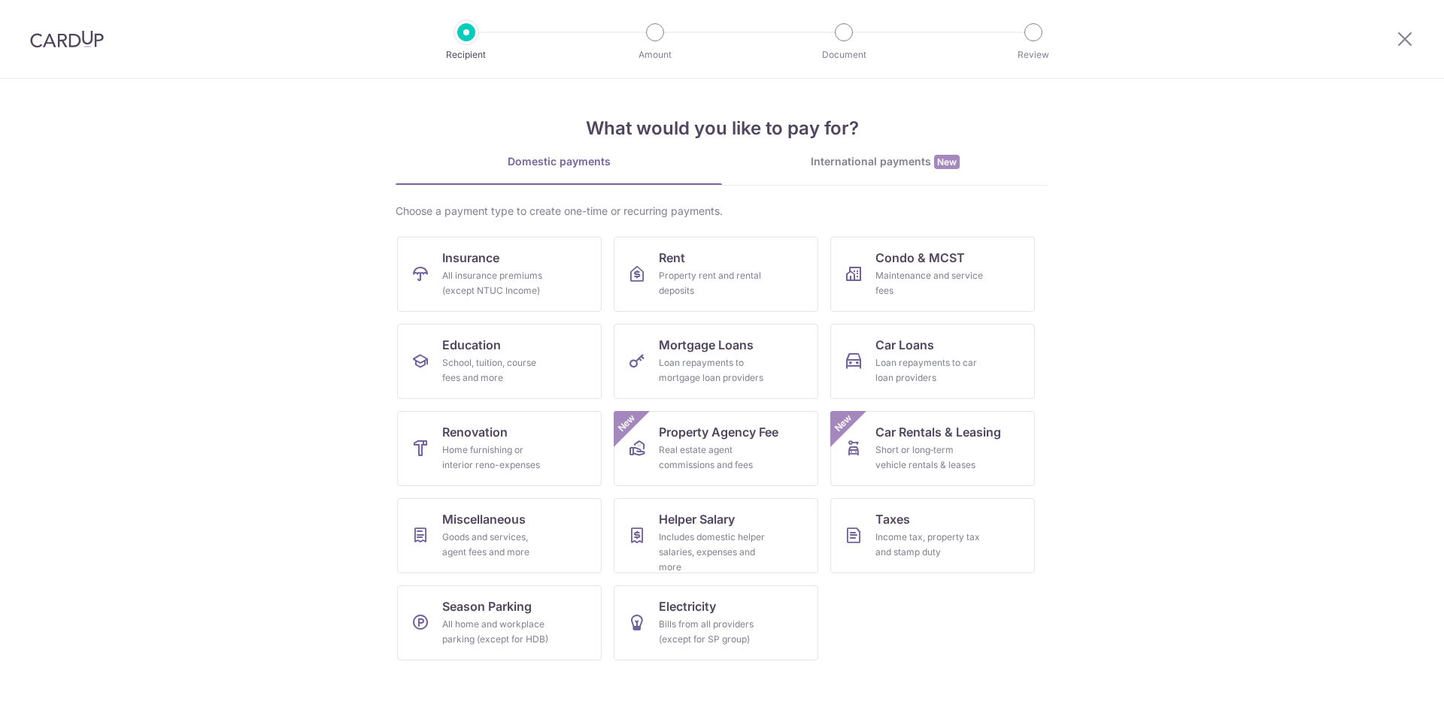
click at [75, 38] on img at bounding box center [67, 39] width 74 height 18
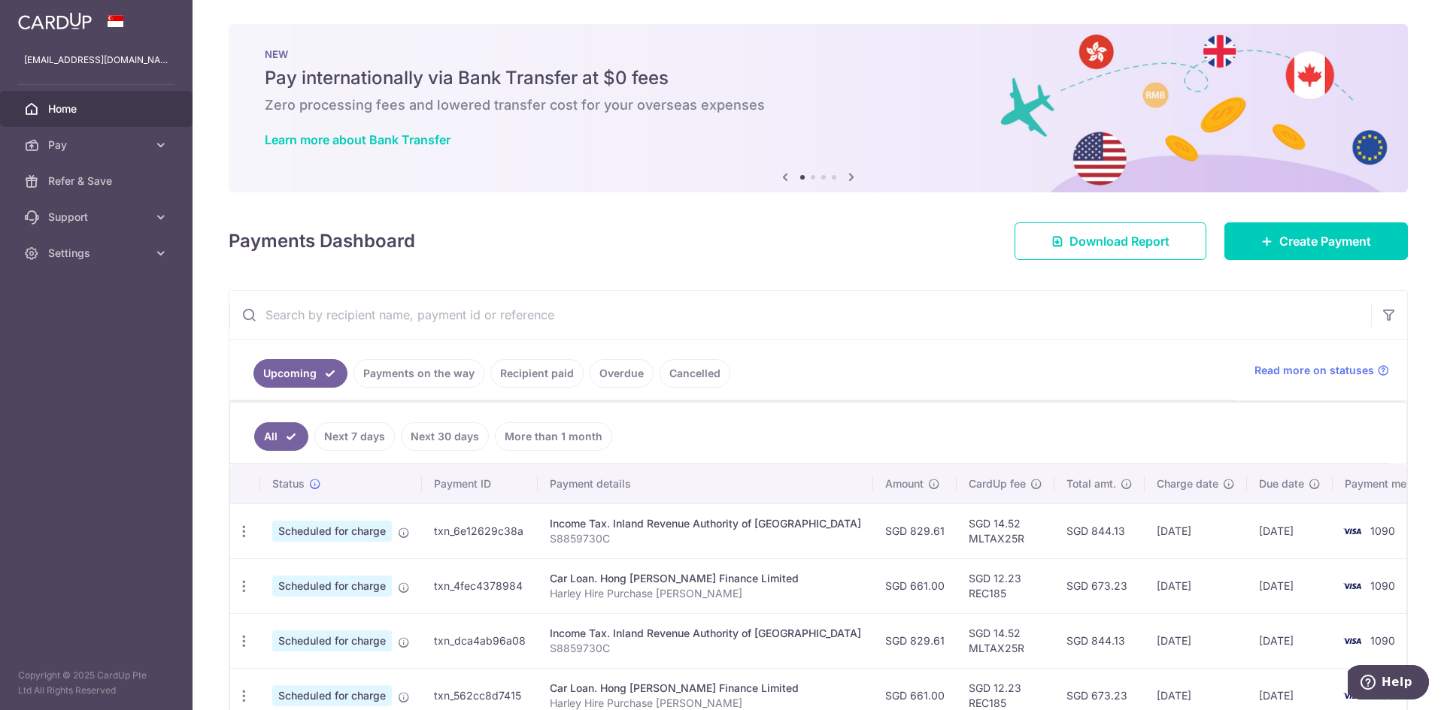
scroll to position [150, 0]
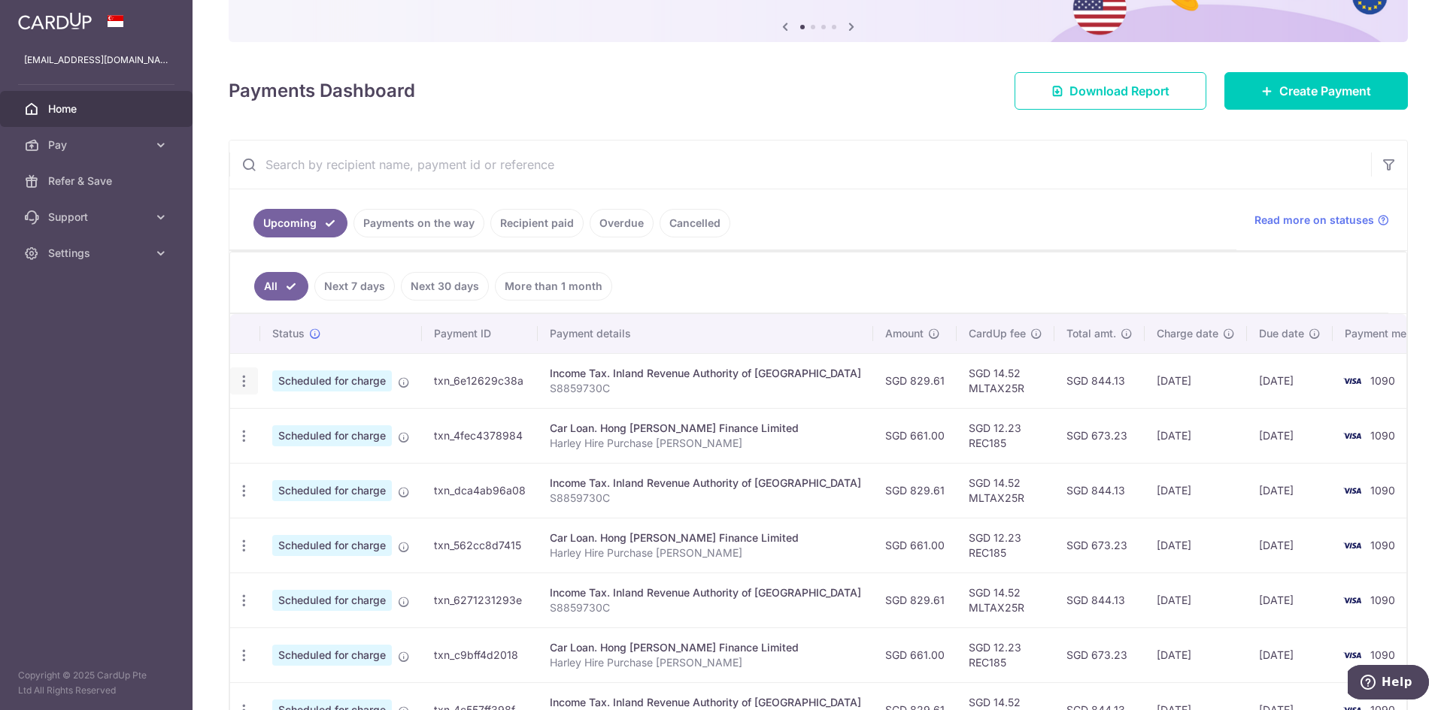
click at [250, 380] on icon "button" at bounding box center [244, 382] width 16 height 16
click at [336, 426] on span "Update payment" at bounding box center [324, 423] width 102 height 18
radio input "true"
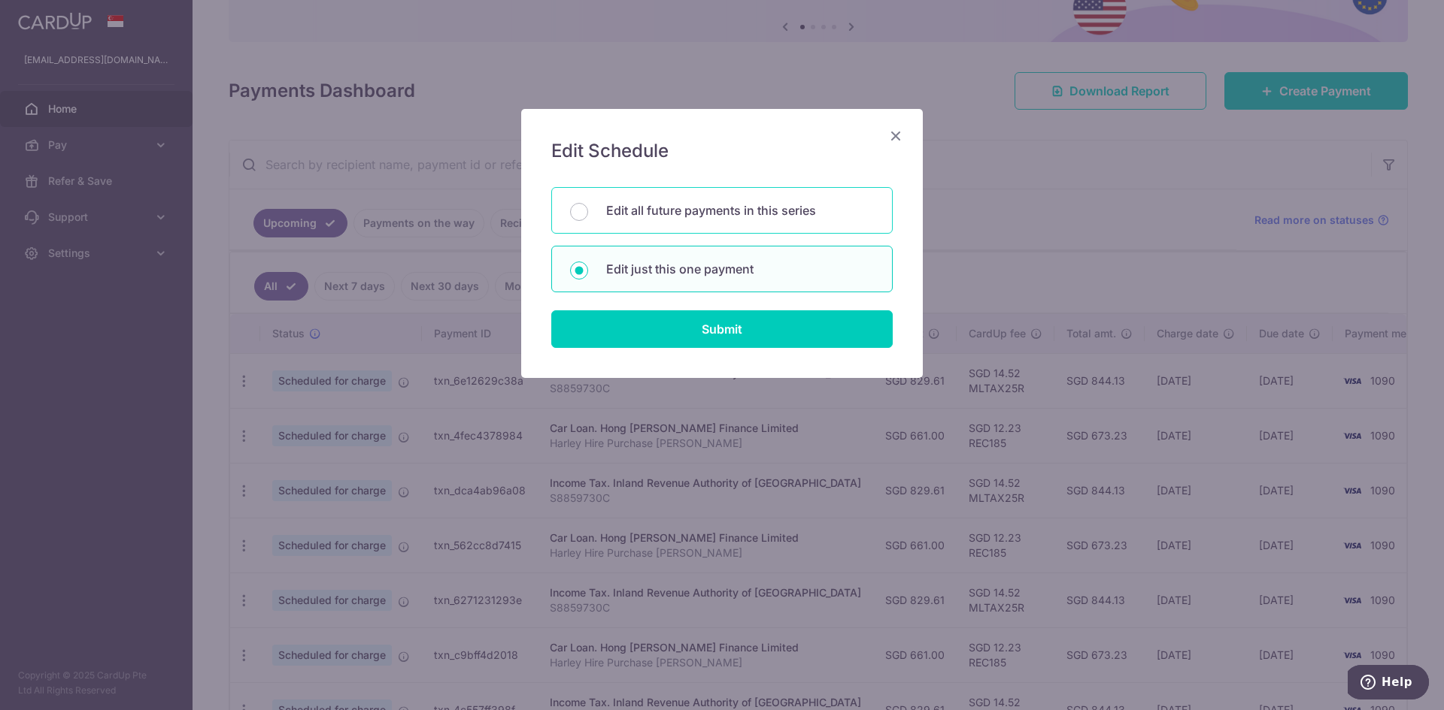
click at [601, 214] on div "Edit all future payments in this series" at bounding box center [721, 210] width 341 height 47
radio input "true"
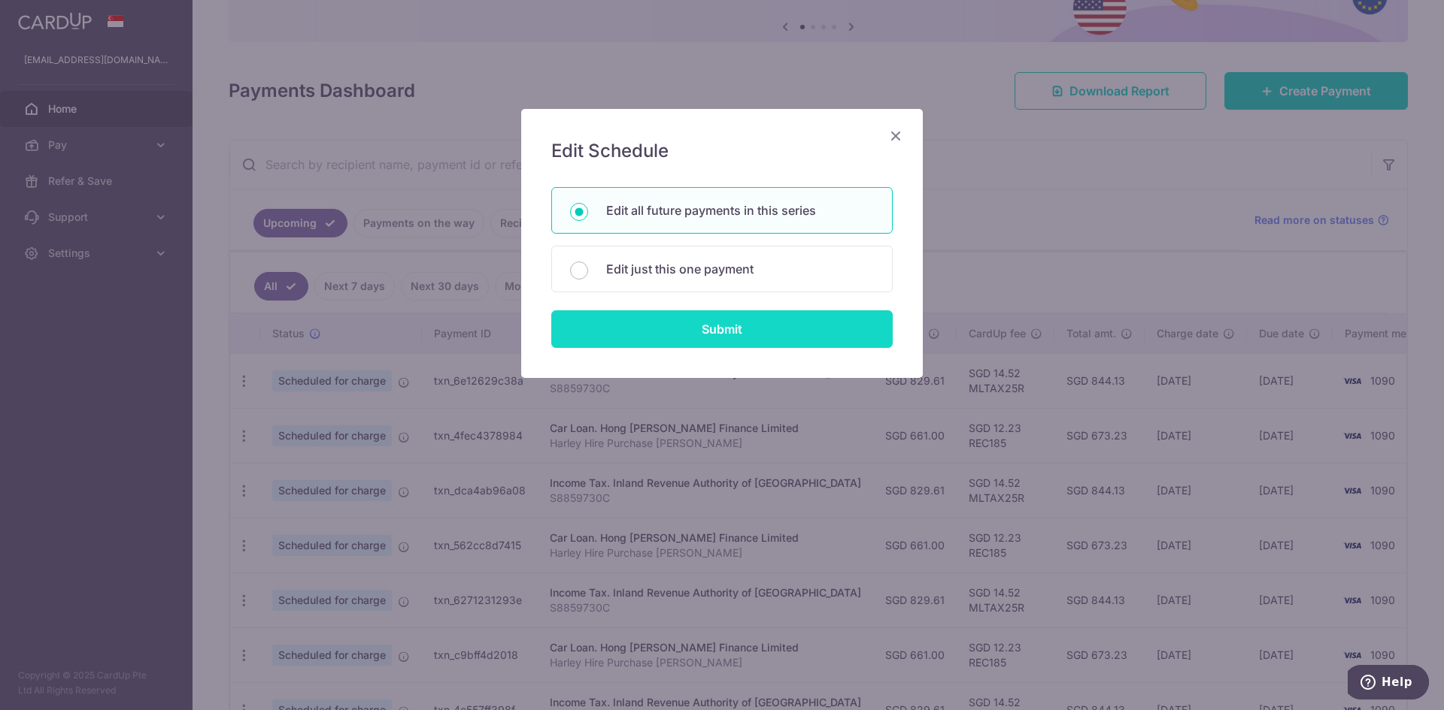
click at [757, 341] on input "Submit" at bounding box center [721, 330] width 341 height 38
radio input "true"
type input "829.61"
type input "S8859730C"
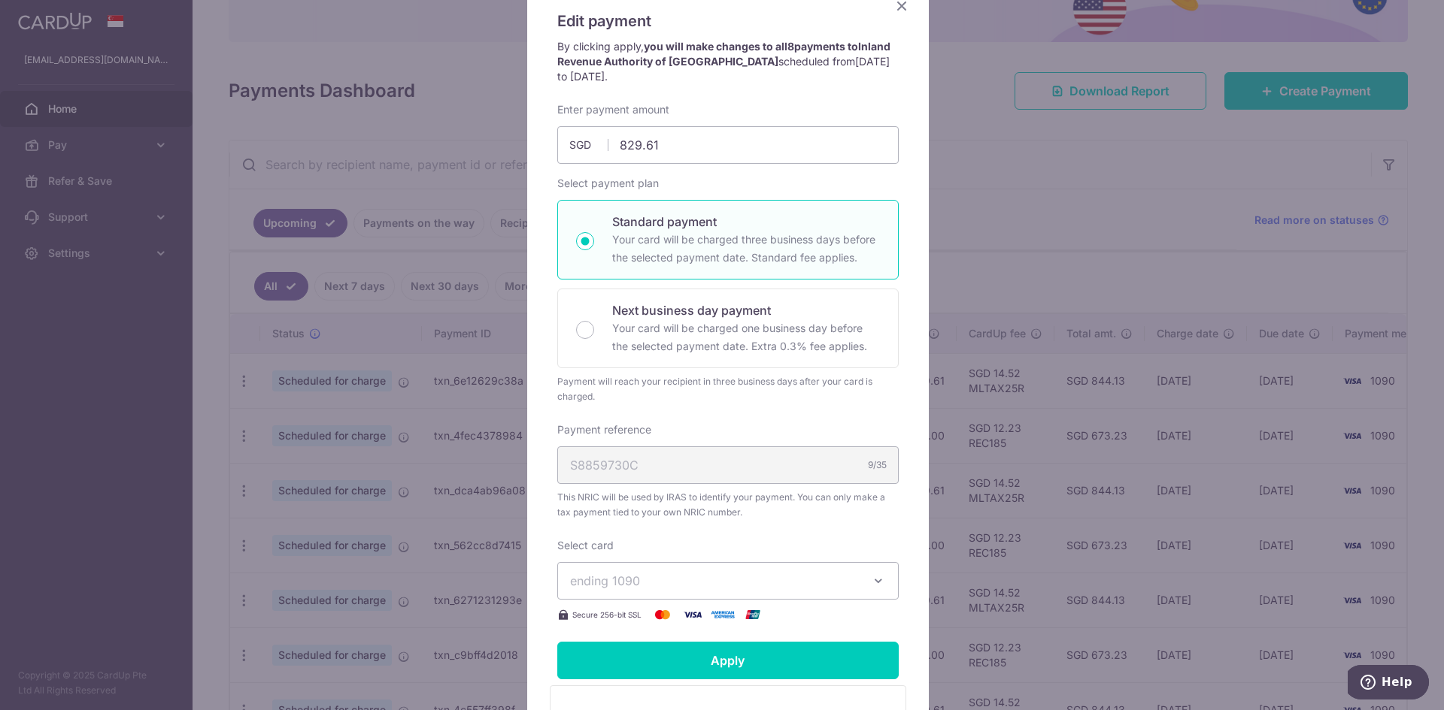
scroll to position [226, 0]
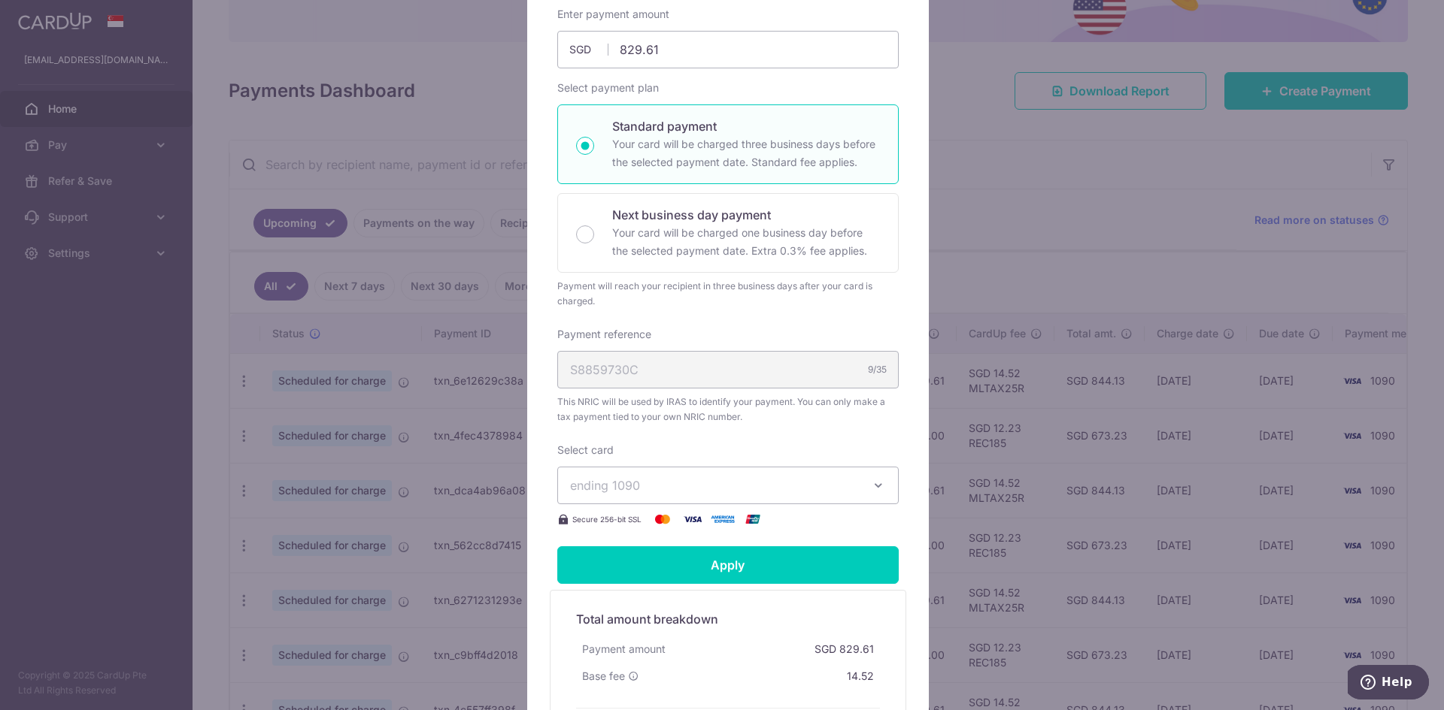
click at [710, 484] on span "ending 1090" at bounding box center [714, 486] width 289 height 18
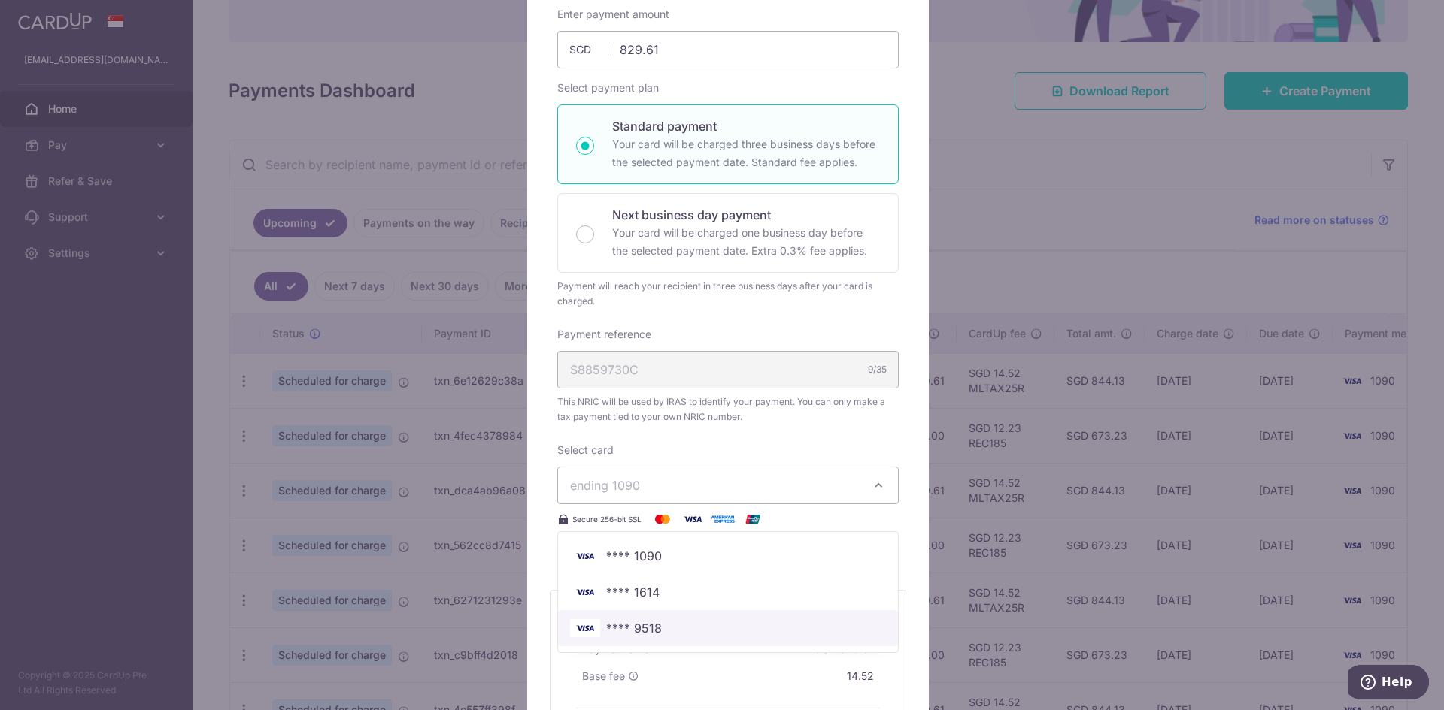
click at [663, 629] on span "**** 9518" at bounding box center [728, 629] width 316 height 18
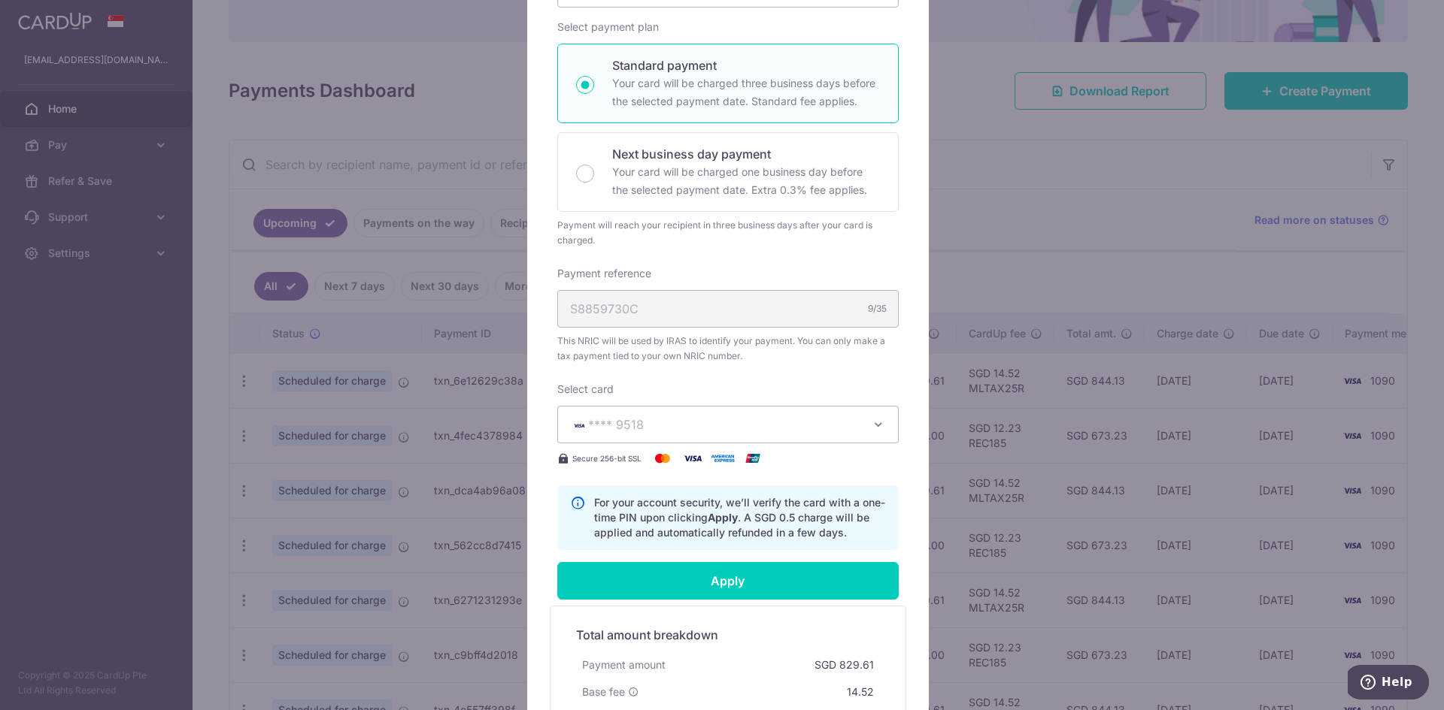
scroll to position [376, 0]
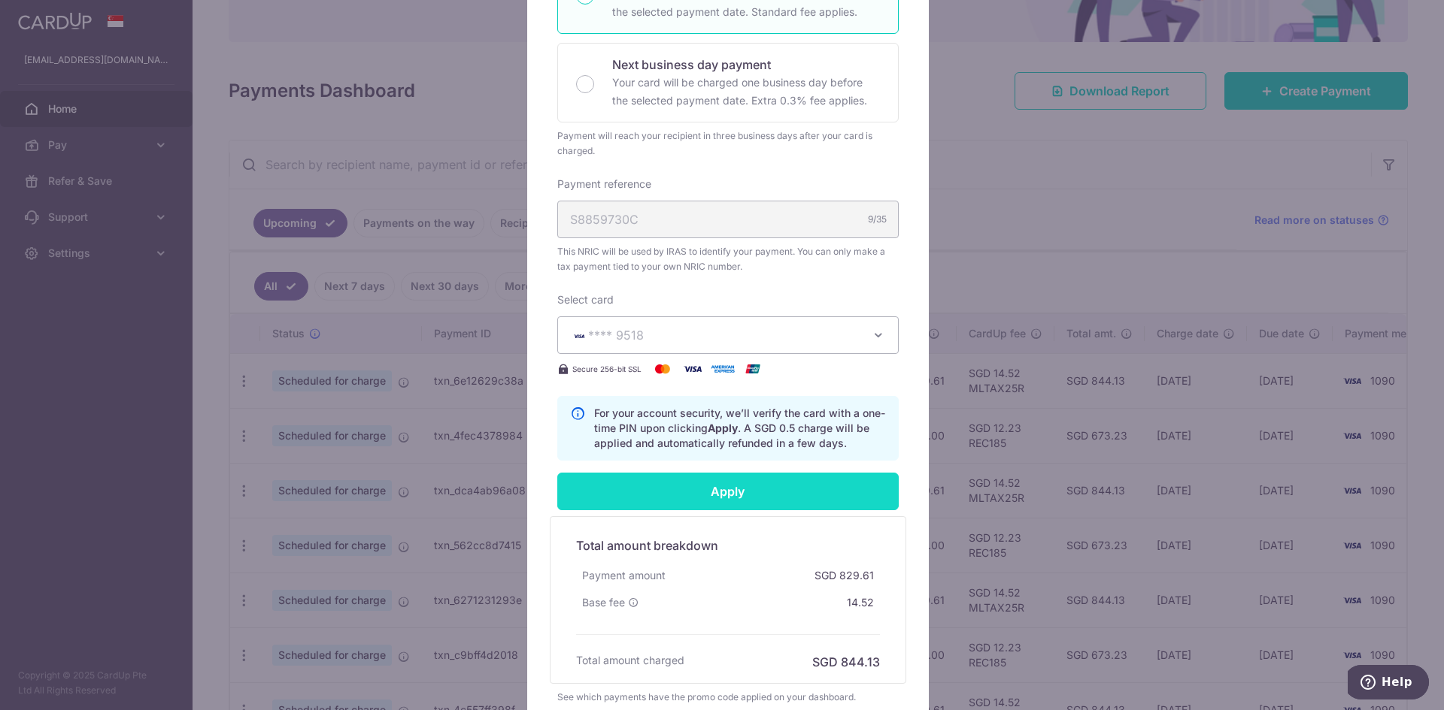
click at [730, 474] on input "Apply" at bounding box center [727, 492] width 341 height 38
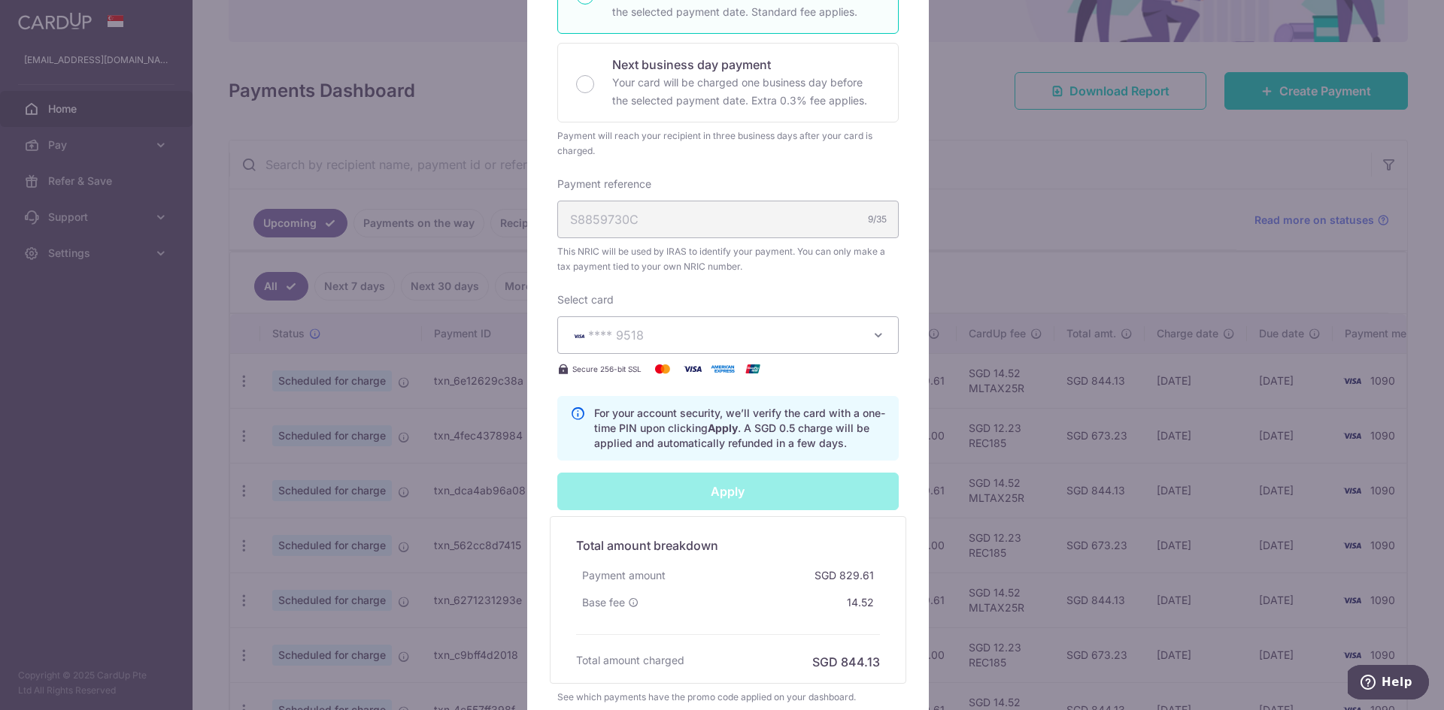
scroll to position [510, 0]
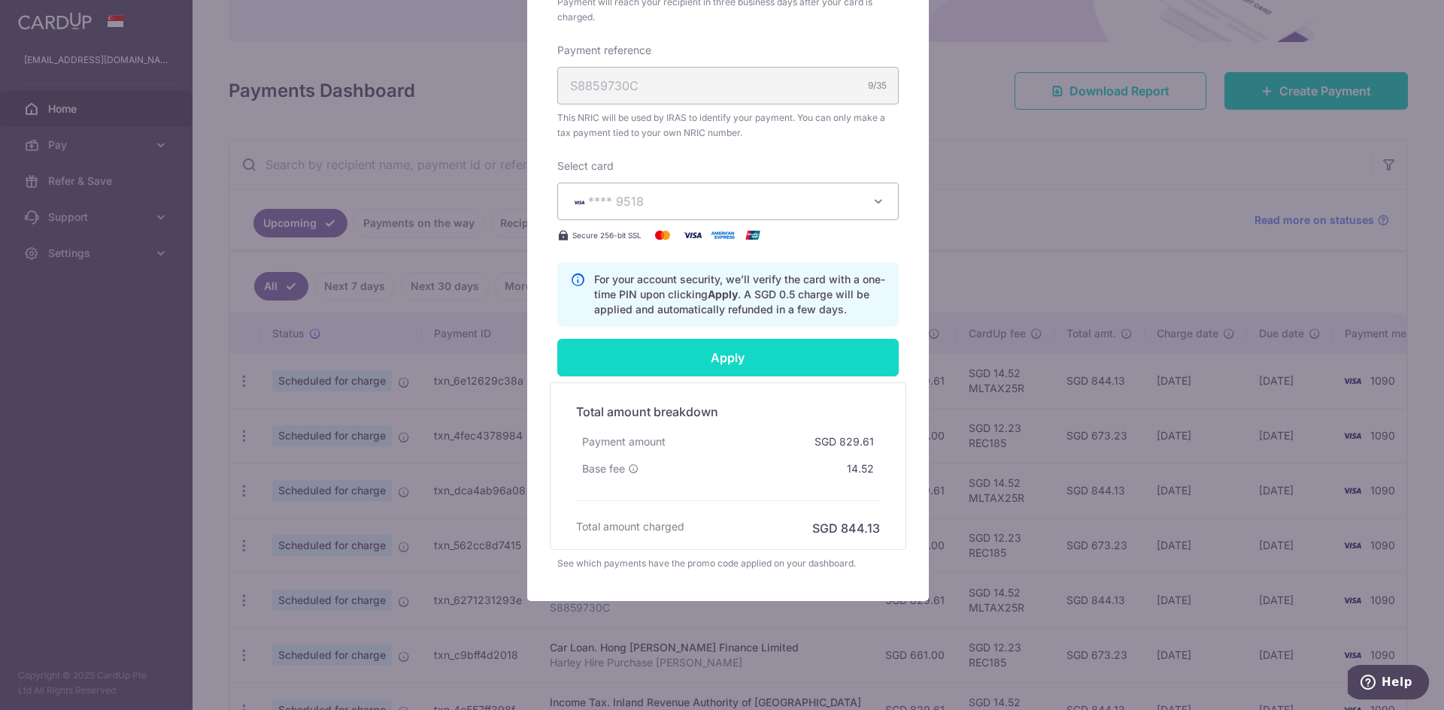
click at [734, 356] on input "Apply" at bounding box center [727, 358] width 341 height 38
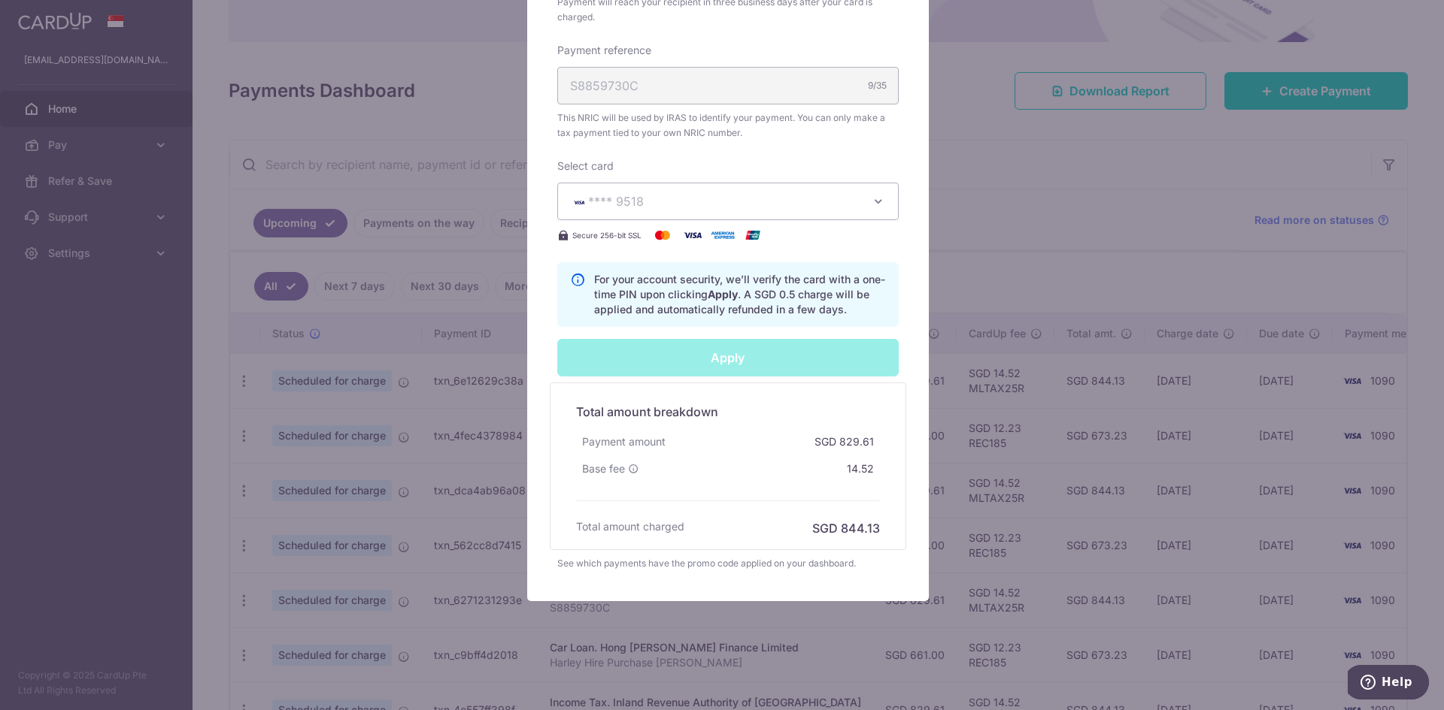
type input "Successfully Applied"
click at [1029, 226] on div "Edit payment By clicking apply, you will make changes to all 8 payments to Inla…" at bounding box center [722, 355] width 1444 height 710
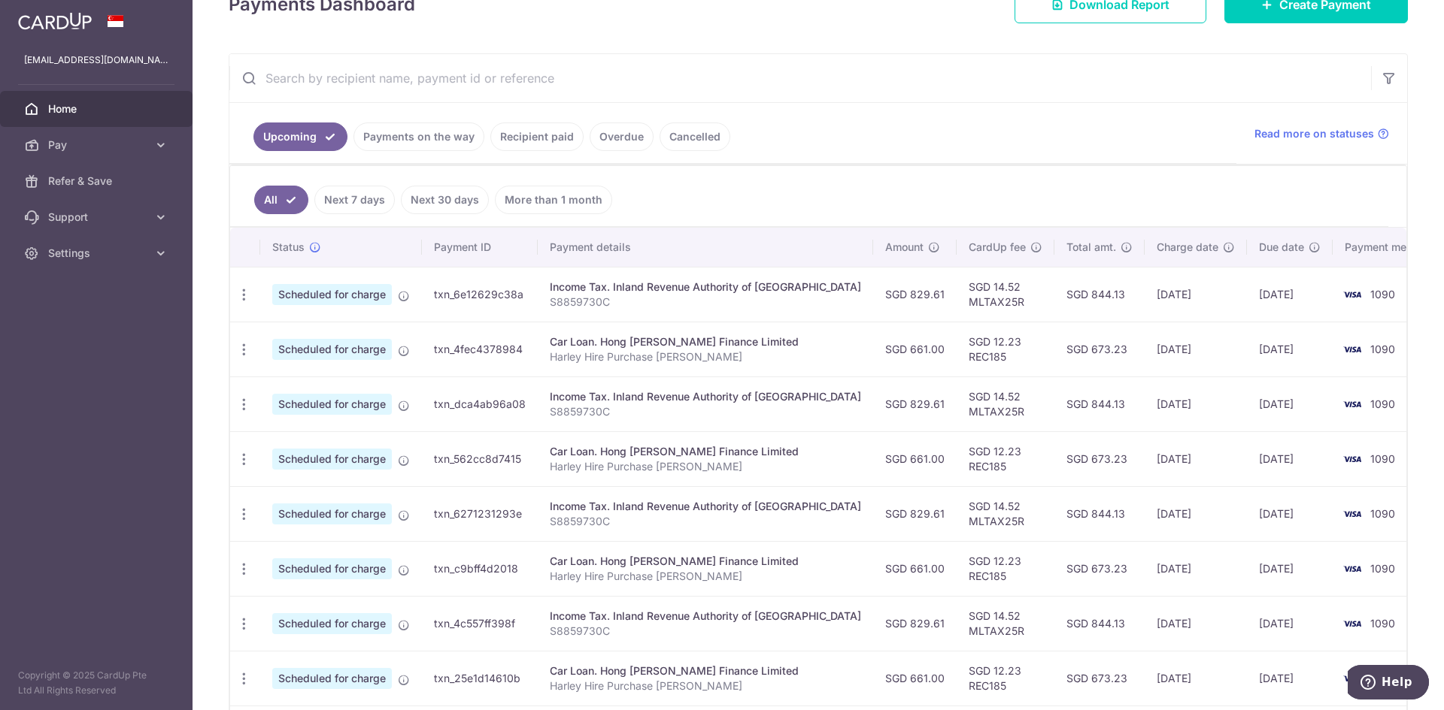
scroll to position [301, 0]
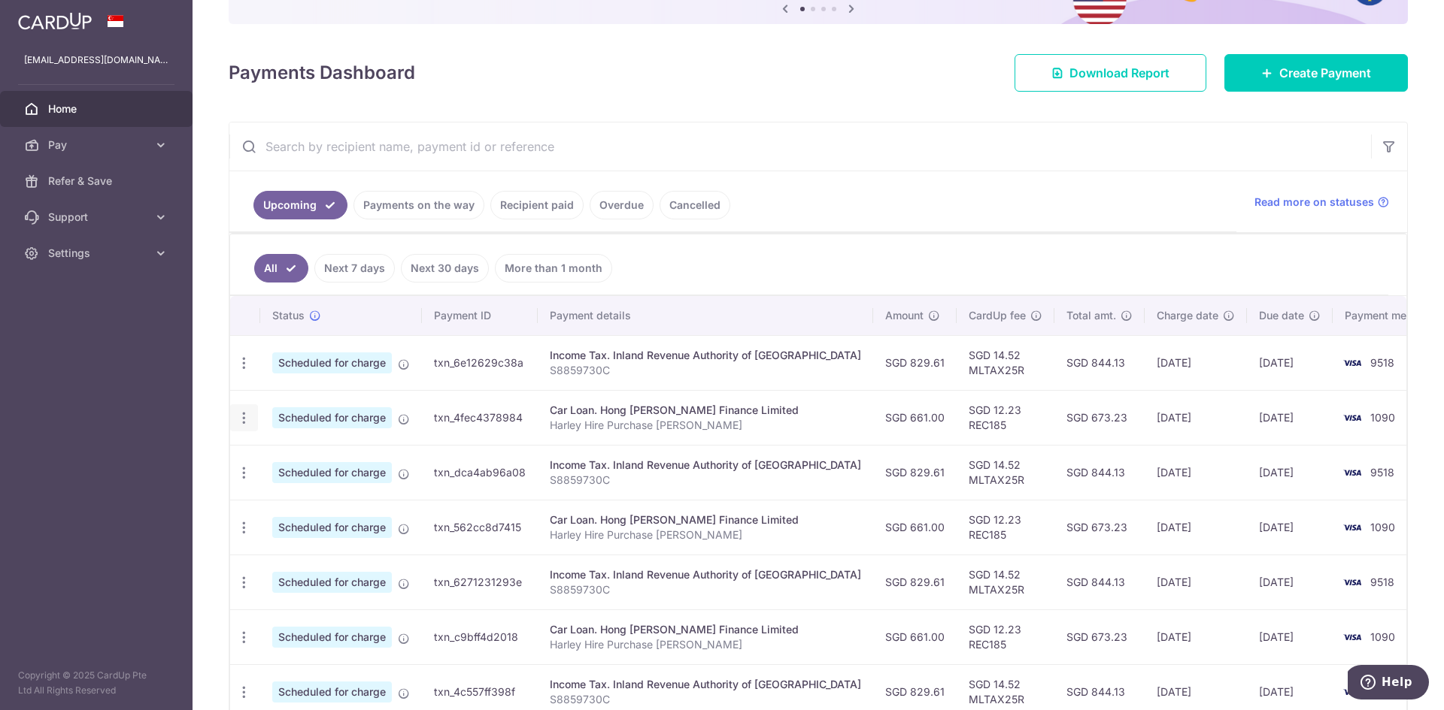
click at [249, 371] on icon "button" at bounding box center [244, 364] width 16 height 16
click at [311, 462] on span "Update payment" at bounding box center [324, 459] width 102 height 18
radio input "true"
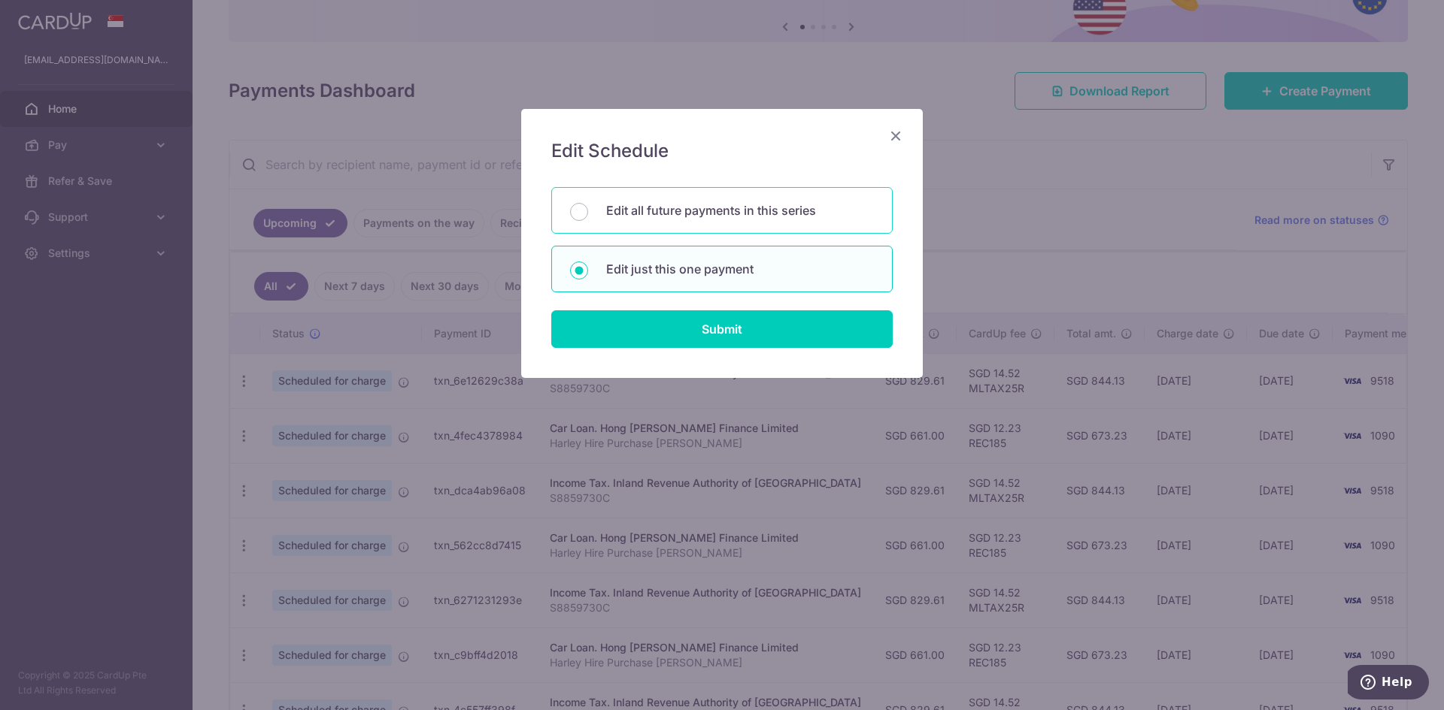
click at [624, 213] on p "Edit all future payments in this series" at bounding box center [740, 210] width 268 height 18
click at [588, 213] on input "Edit all future payments in this series" at bounding box center [579, 212] width 18 height 18
radio input "true"
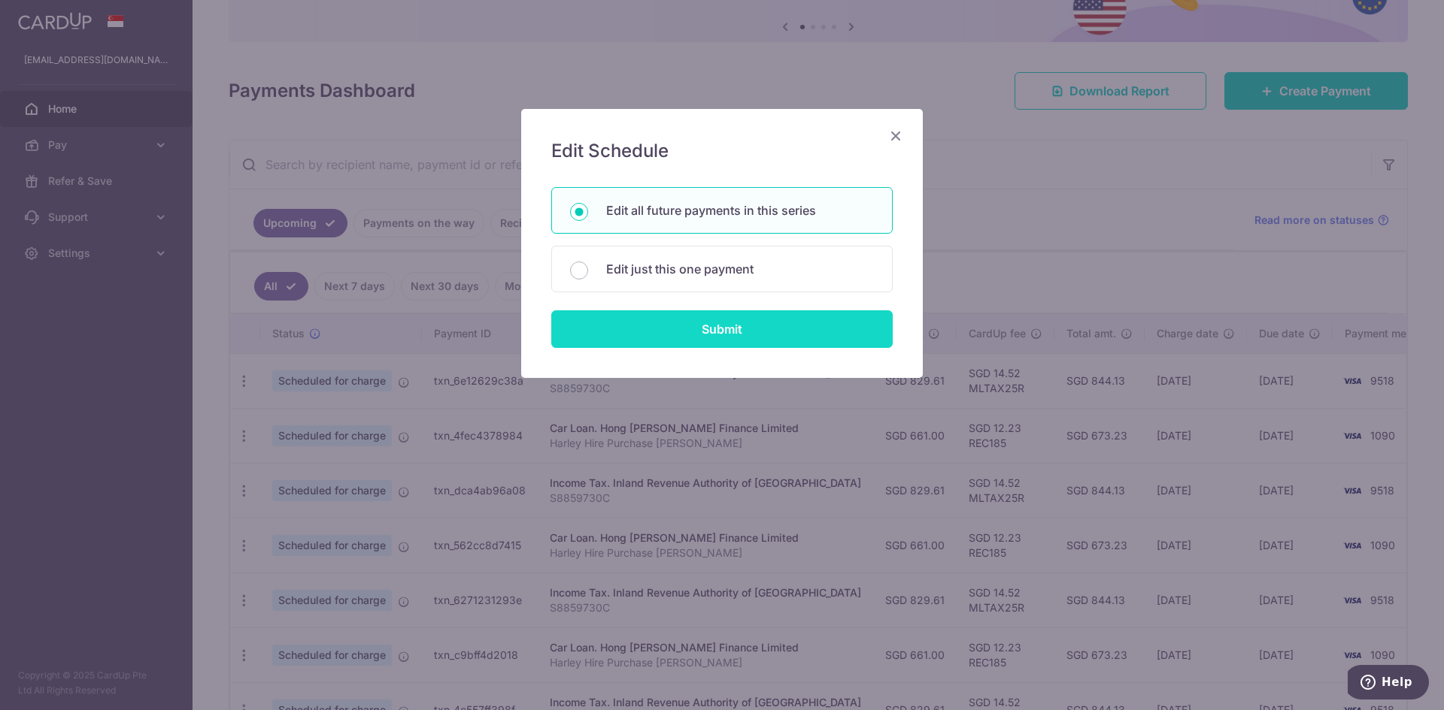
click at [732, 332] on input "Submit" at bounding box center [721, 330] width 341 height 38
radio input "true"
type input "661.00"
type input "Harley Hire Purchase [PERSON_NAME]"
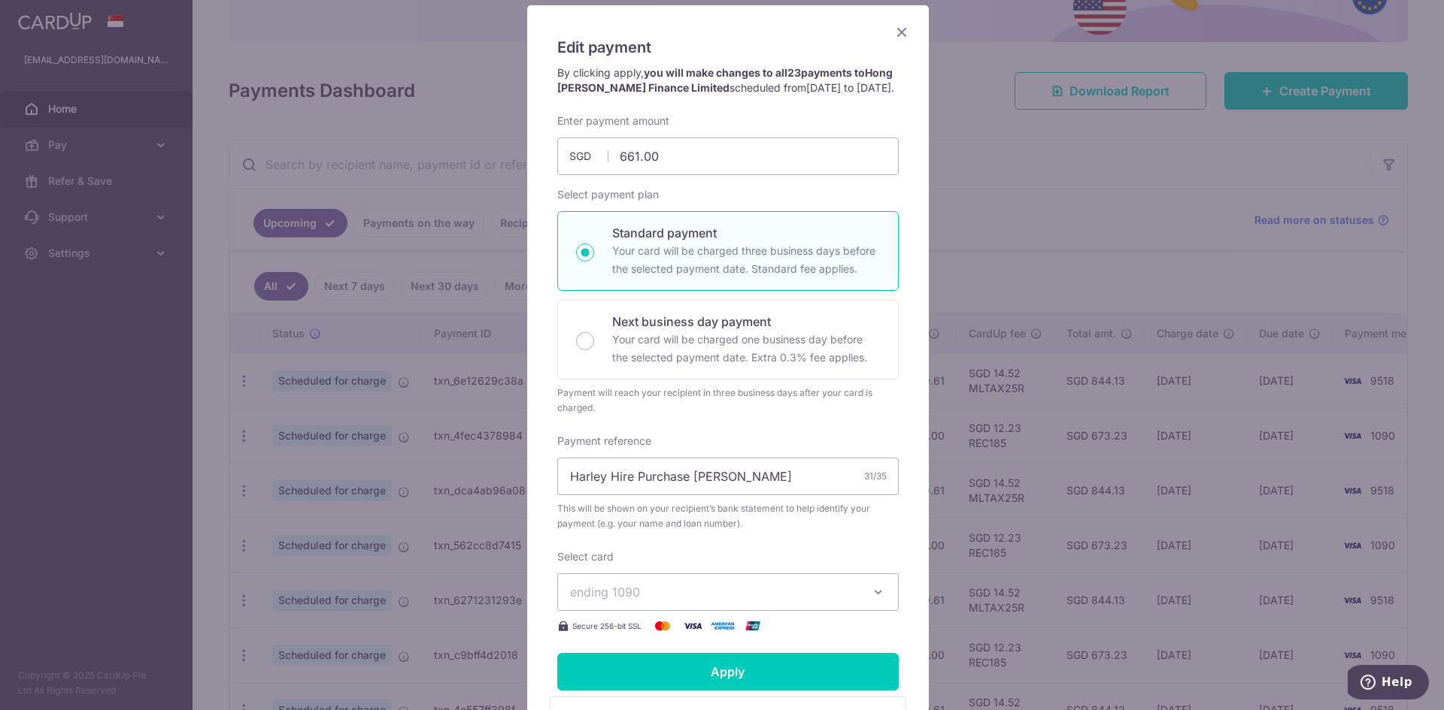
scroll to position [376, 0]
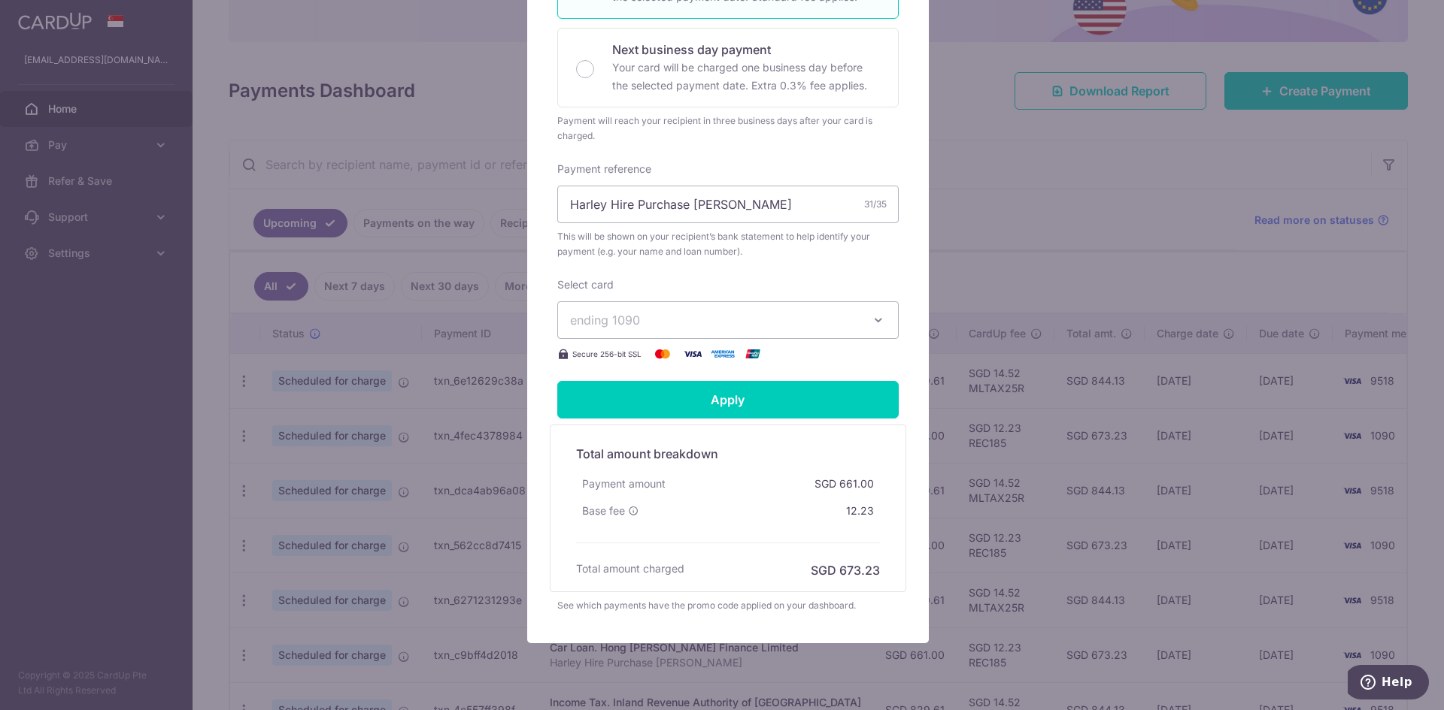
click at [728, 329] on span "ending 1090" at bounding box center [714, 320] width 289 height 18
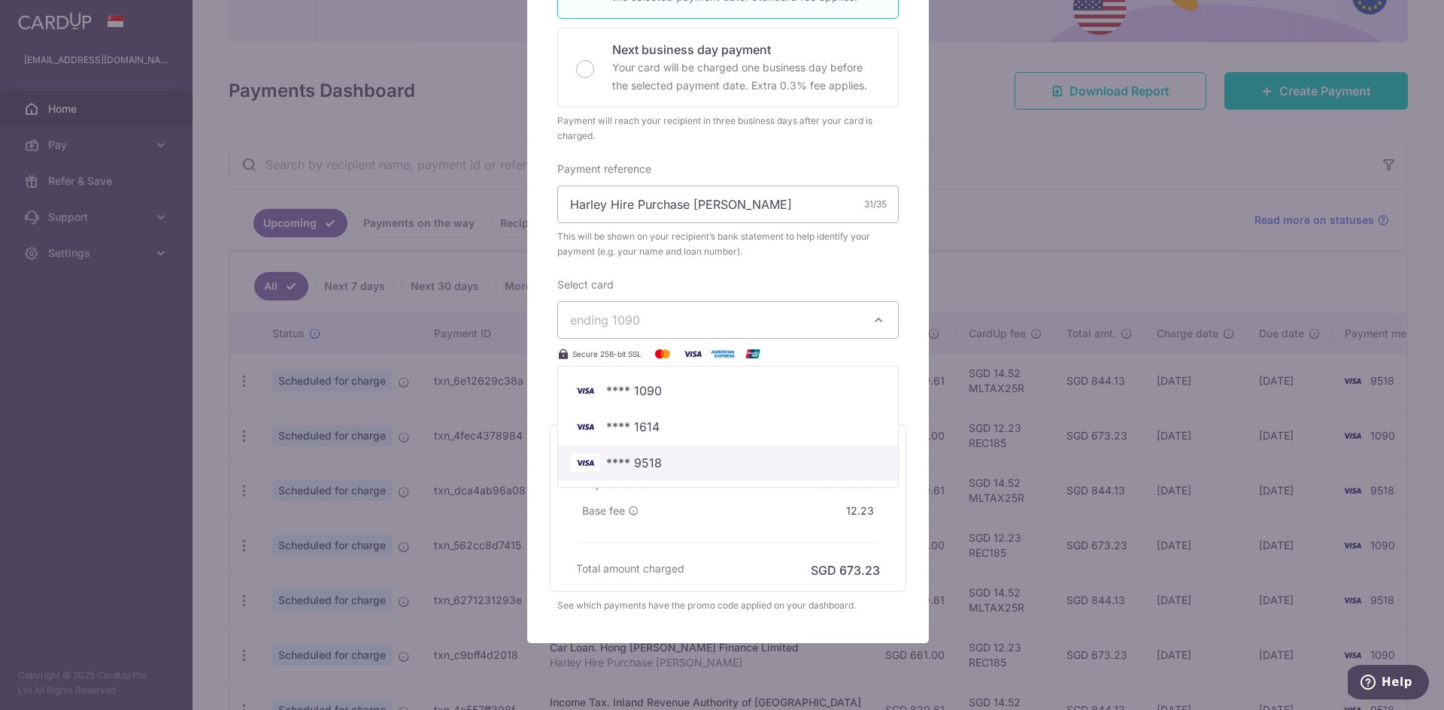
click at [664, 472] on span "**** 9518" at bounding box center [728, 463] width 316 height 18
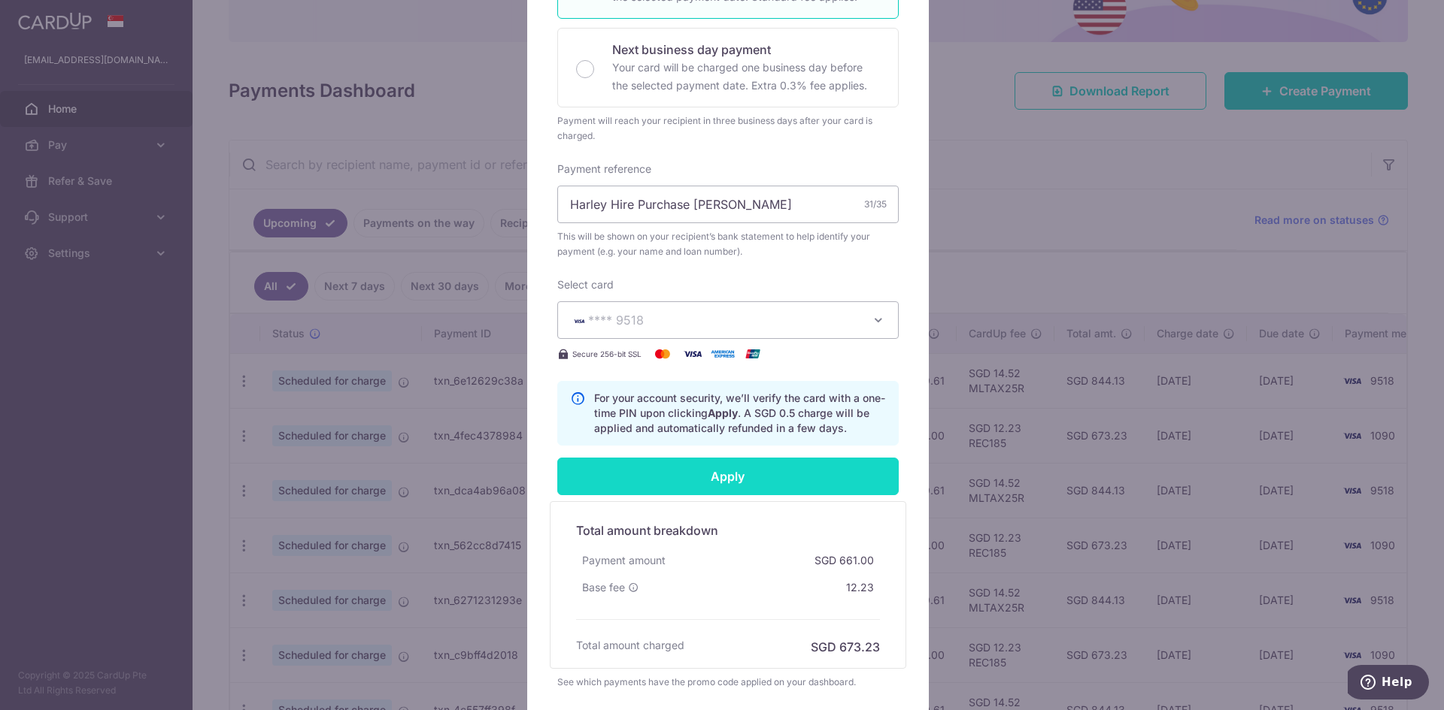
click at [668, 487] on input "Apply" at bounding box center [727, 477] width 341 height 38
click at [808, 488] on input "Apply" at bounding box center [727, 477] width 341 height 38
click at [788, 492] on input "Apply" at bounding box center [727, 477] width 341 height 38
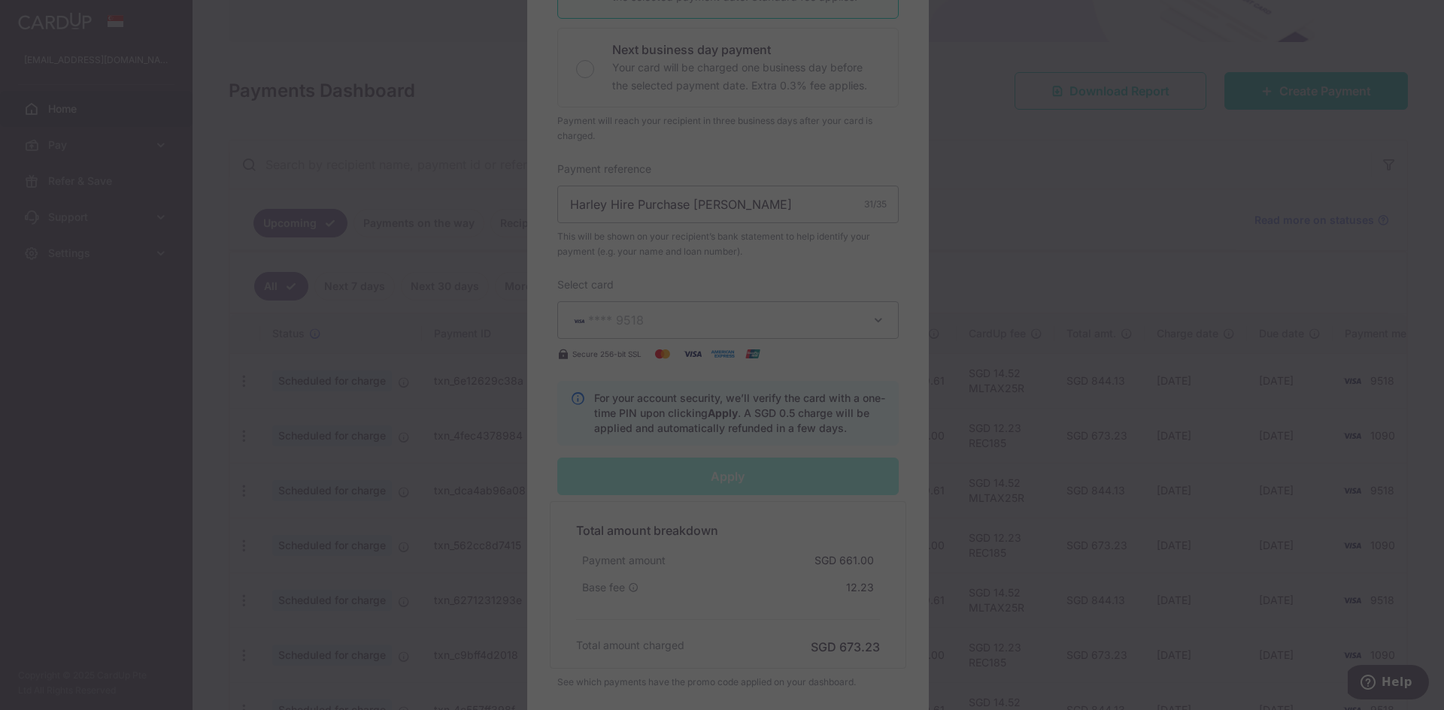
type input "Successfully Applied"
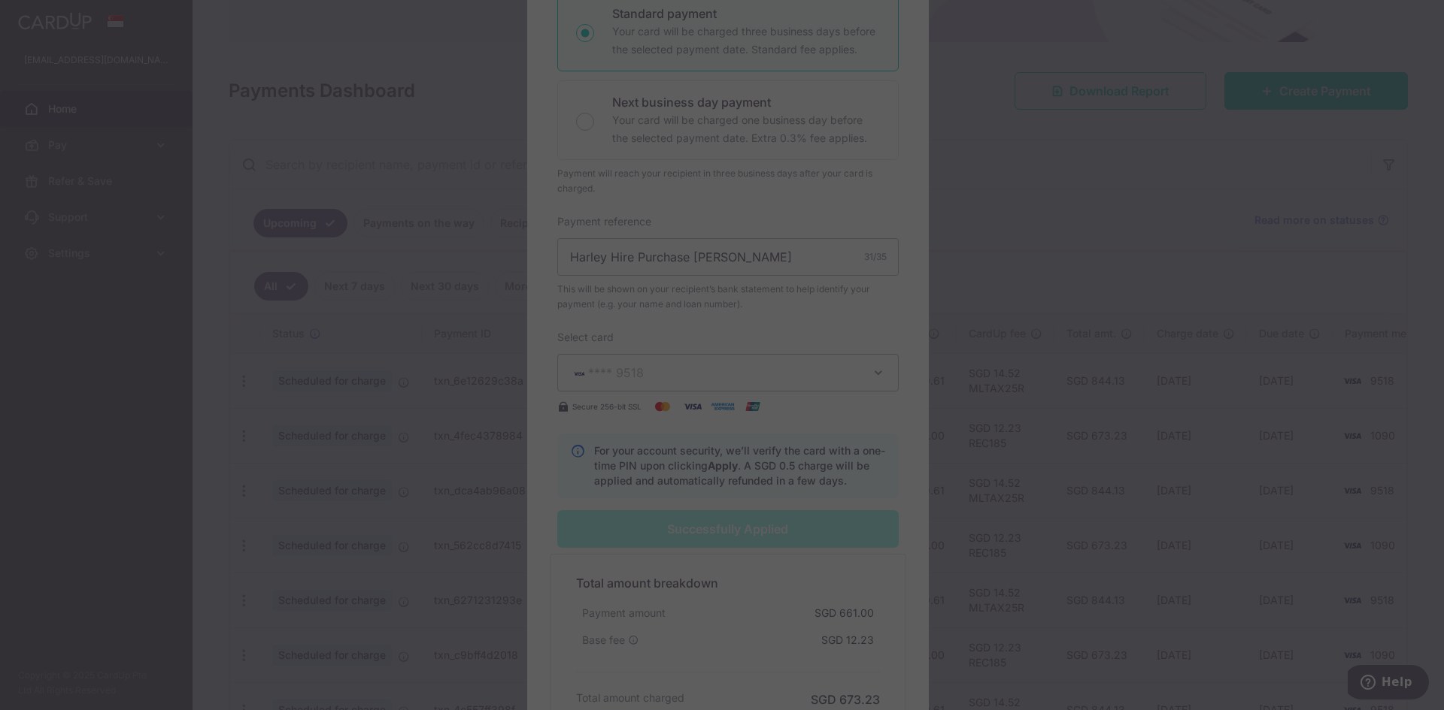
scroll to position [429, 0]
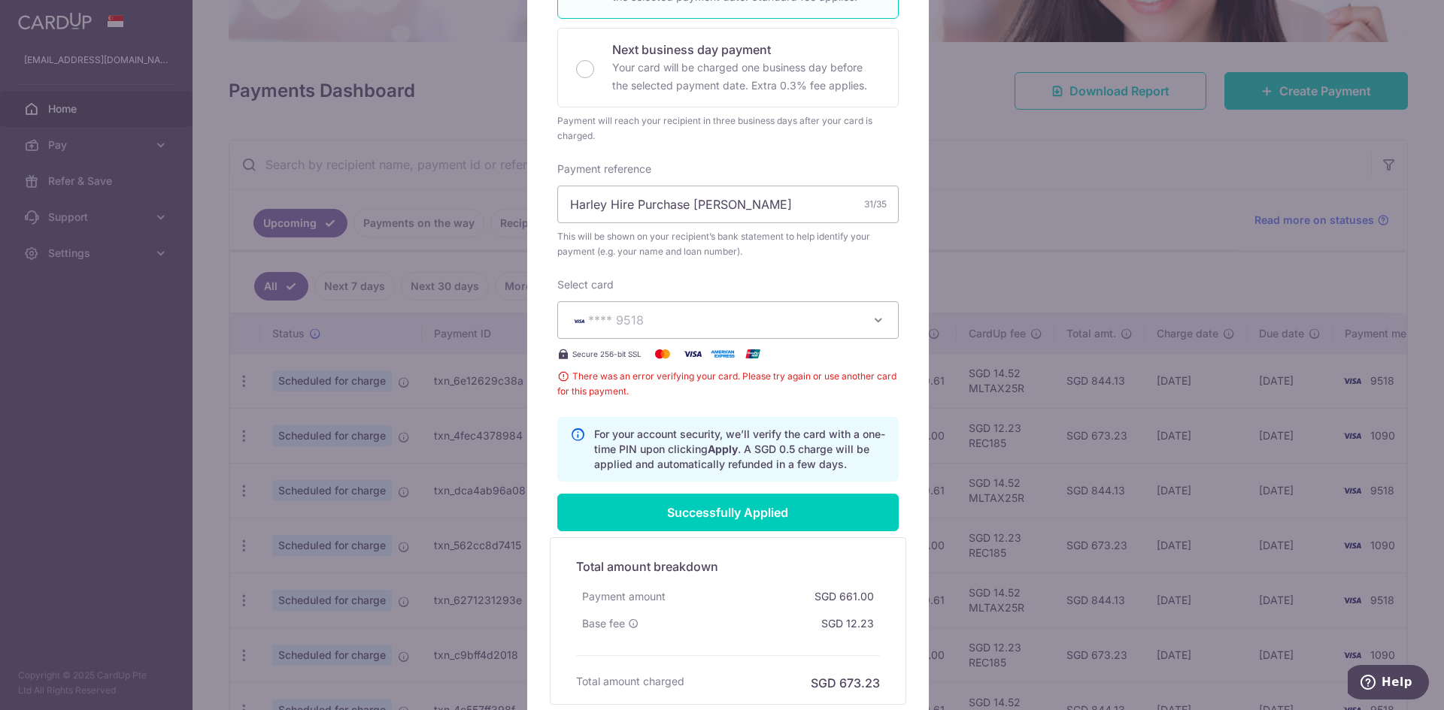
click at [707, 419] on div "Enter payment amount 661.00 661.00 SGD To change the payment amount, please can…" at bounding box center [727, 161] width 341 height 641
click at [789, 529] on input "Successfully Applied" at bounding box center [727, 513] width 341 height 38
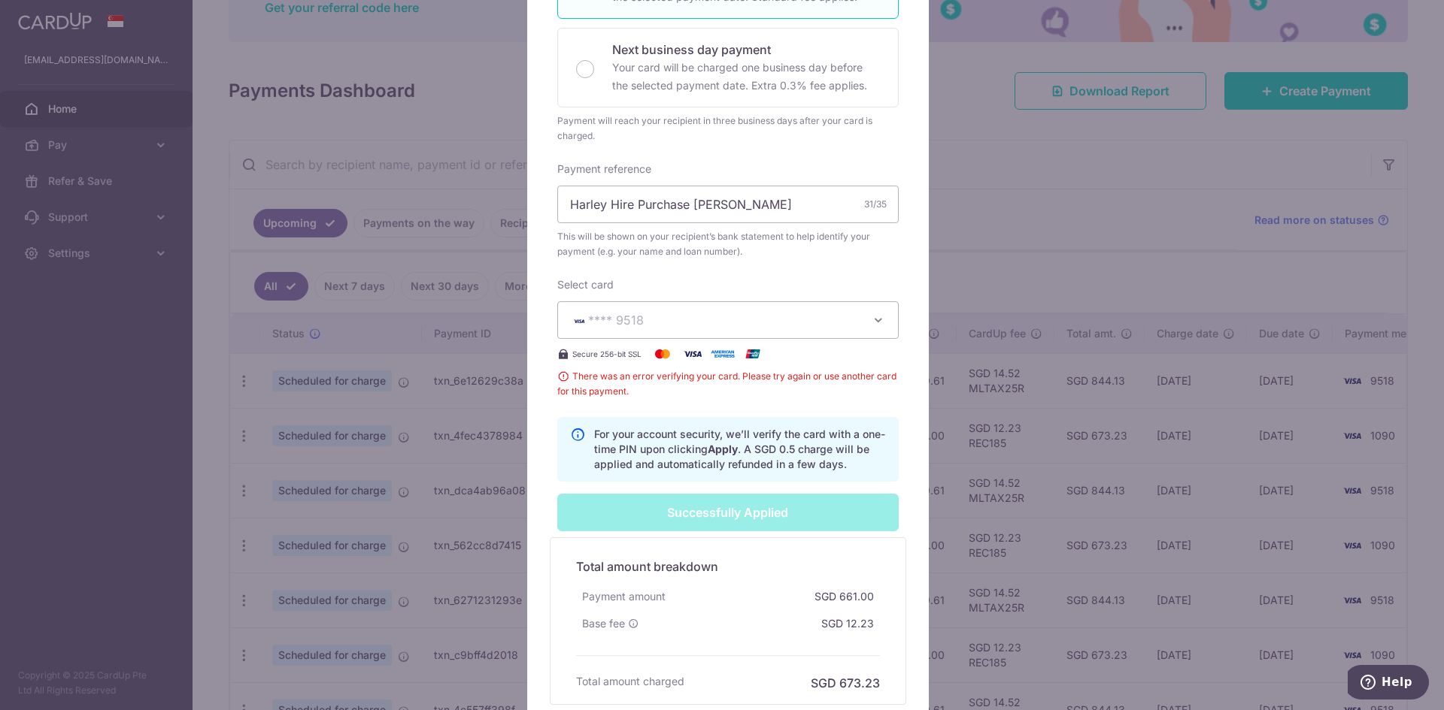
click at [1067, 585] on div "Edit payment By clicking apply, you will make changes to all 23 payments to Hon…" at bounding box center [722, 355] width 1444 height 710
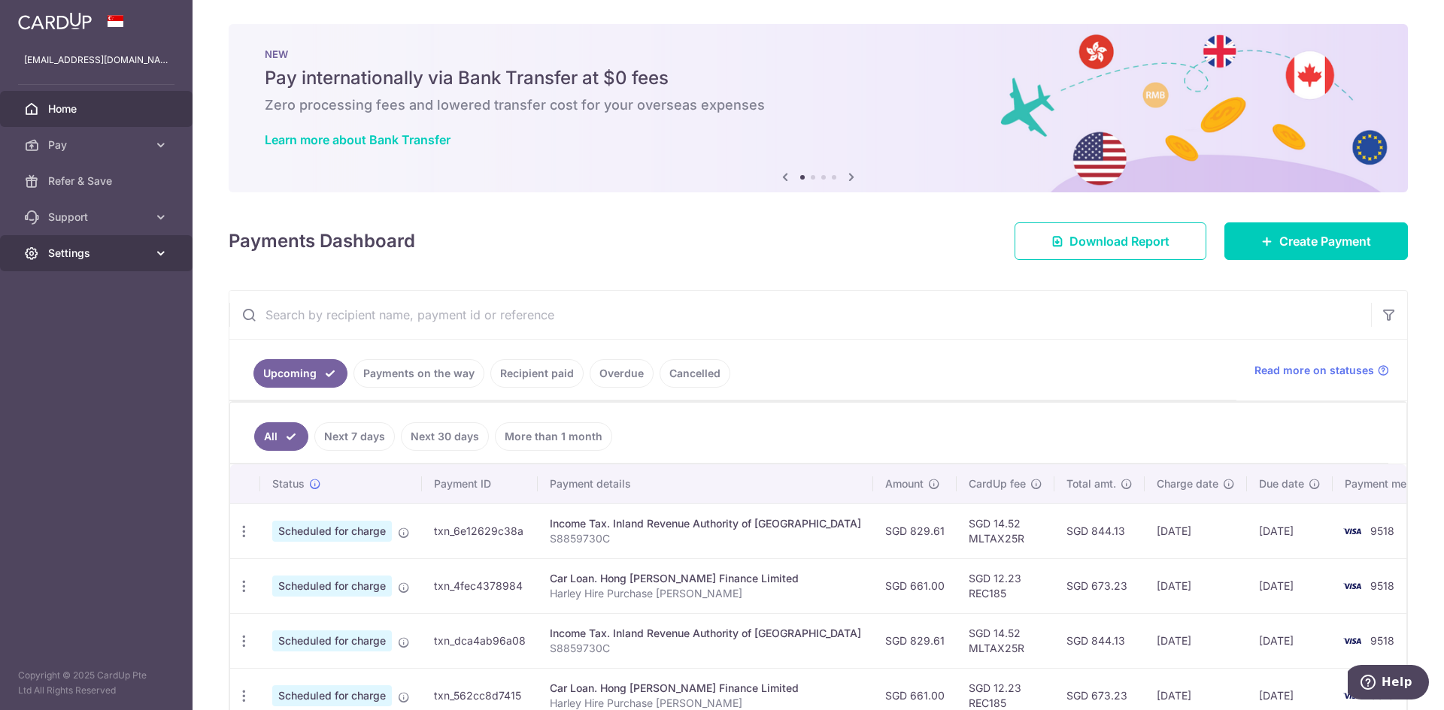
click at [81, 271] on link "Settings" at bounding box center [96, 253] width 192 height 36
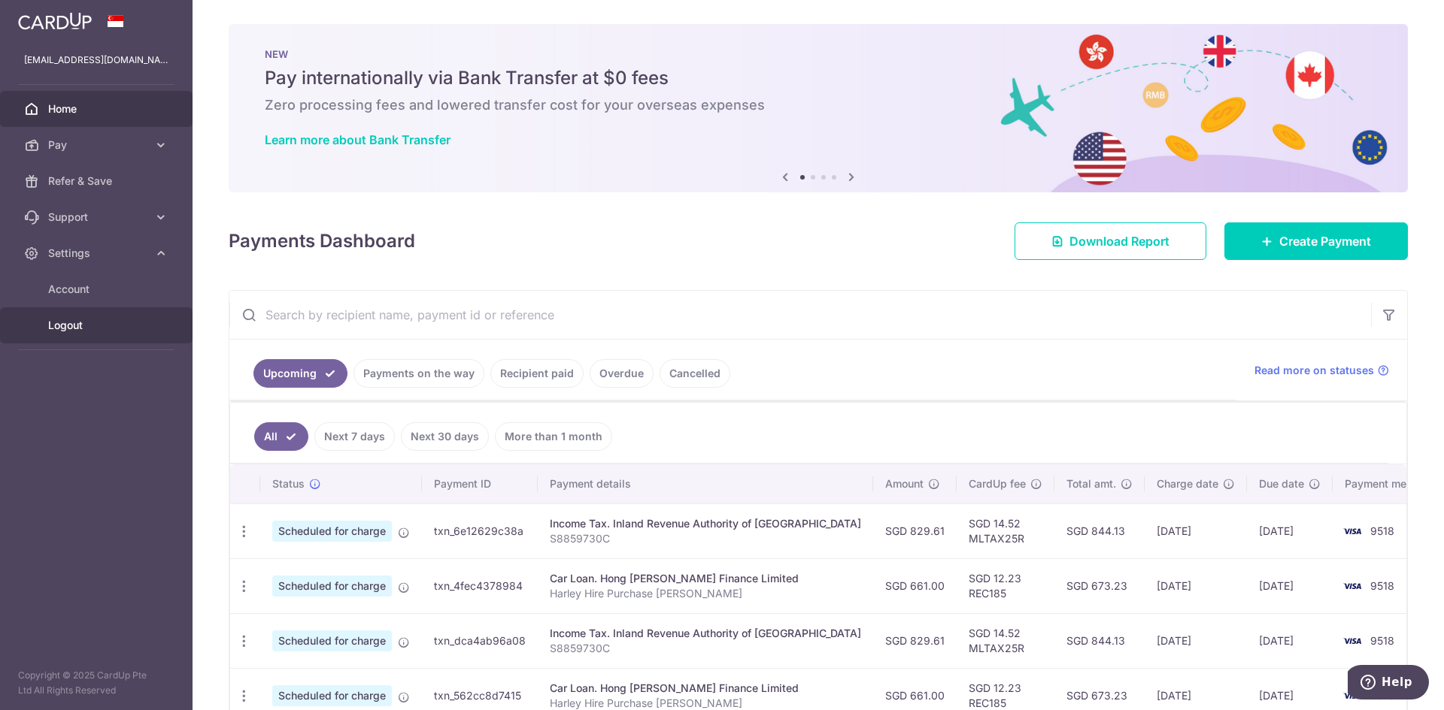
click at [92, 330] on span "Logout" at bounding box center [97, 325] width 99 height 15
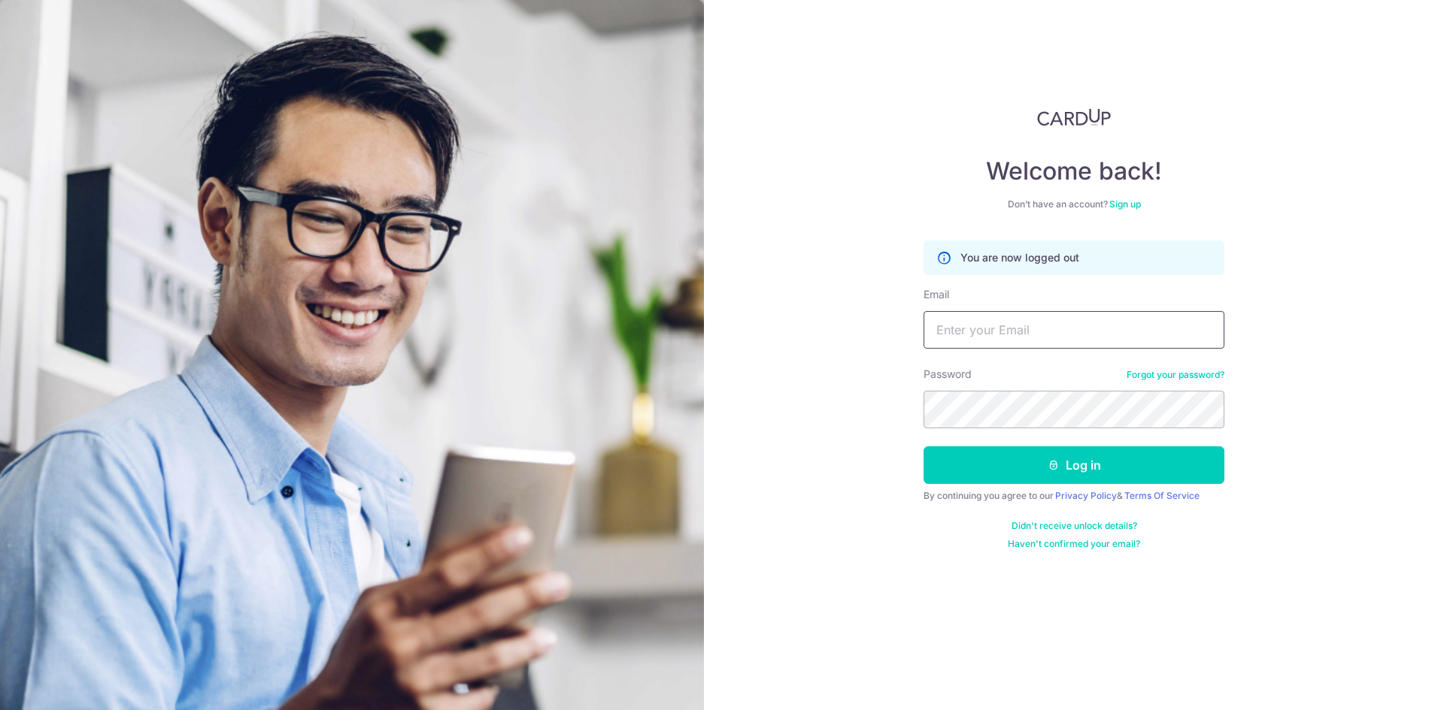
type input "[EMAIL_ADDRESS][DOMAIN_NAME]"
click at [1049, 460] on icon "submit" at bounding box center [1053, 465] width 12 height 12
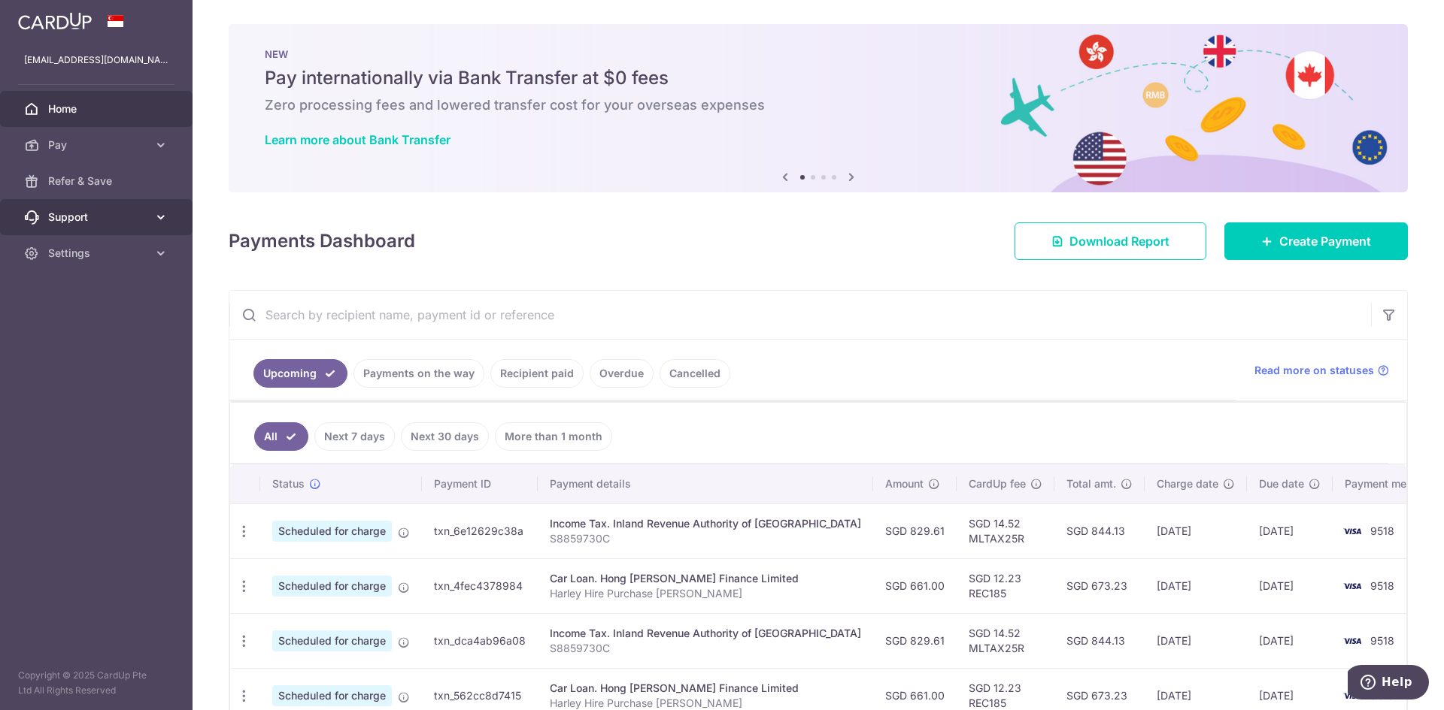
click at [122, 234] on link "Support" at bounding box center [96, 217] width 192 height 36
click at [120, 254] on span "FAQ" at bounding box center [97, 253] width 99 height 15
click at [143, 348] on span "Settings" at bounding box center [97, 344] width 99 height 15
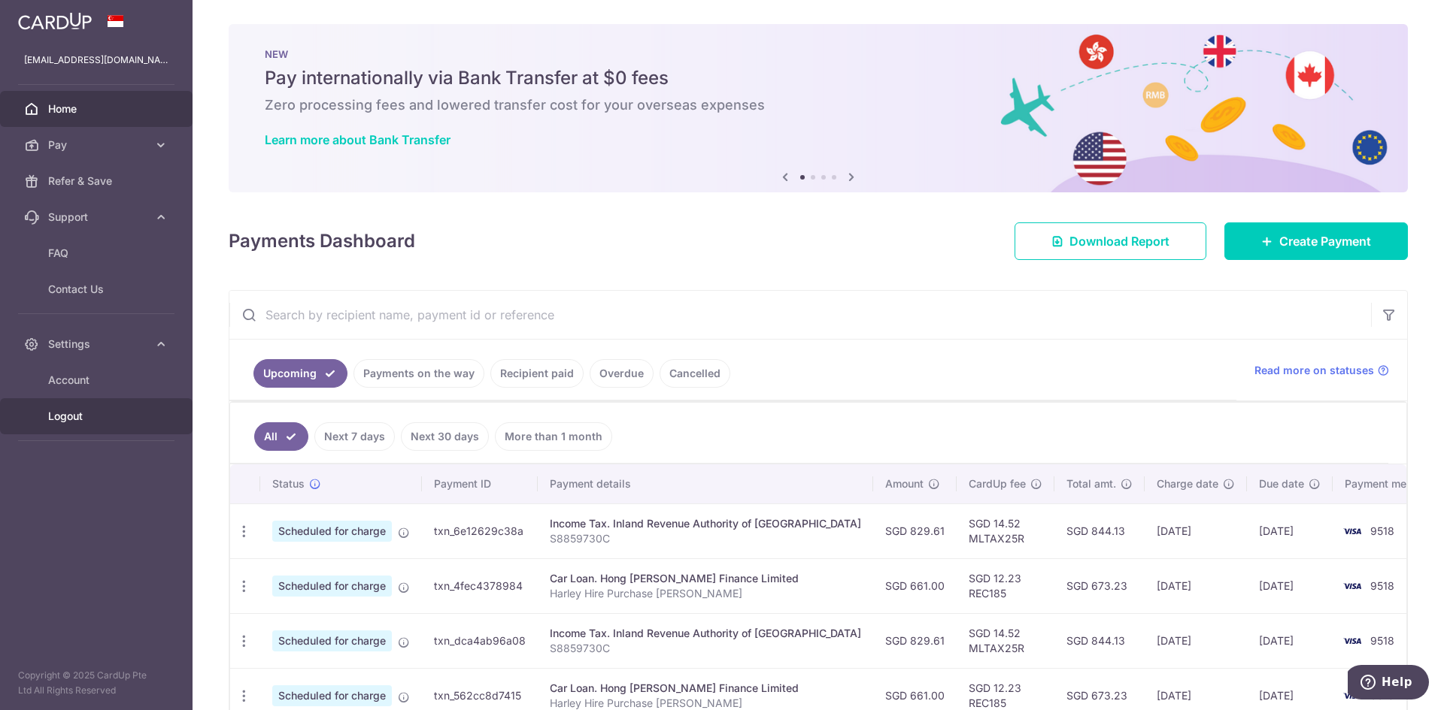
click at [88, 428] on link "Logout" at bounding box center [96, 416] width 192 height 36
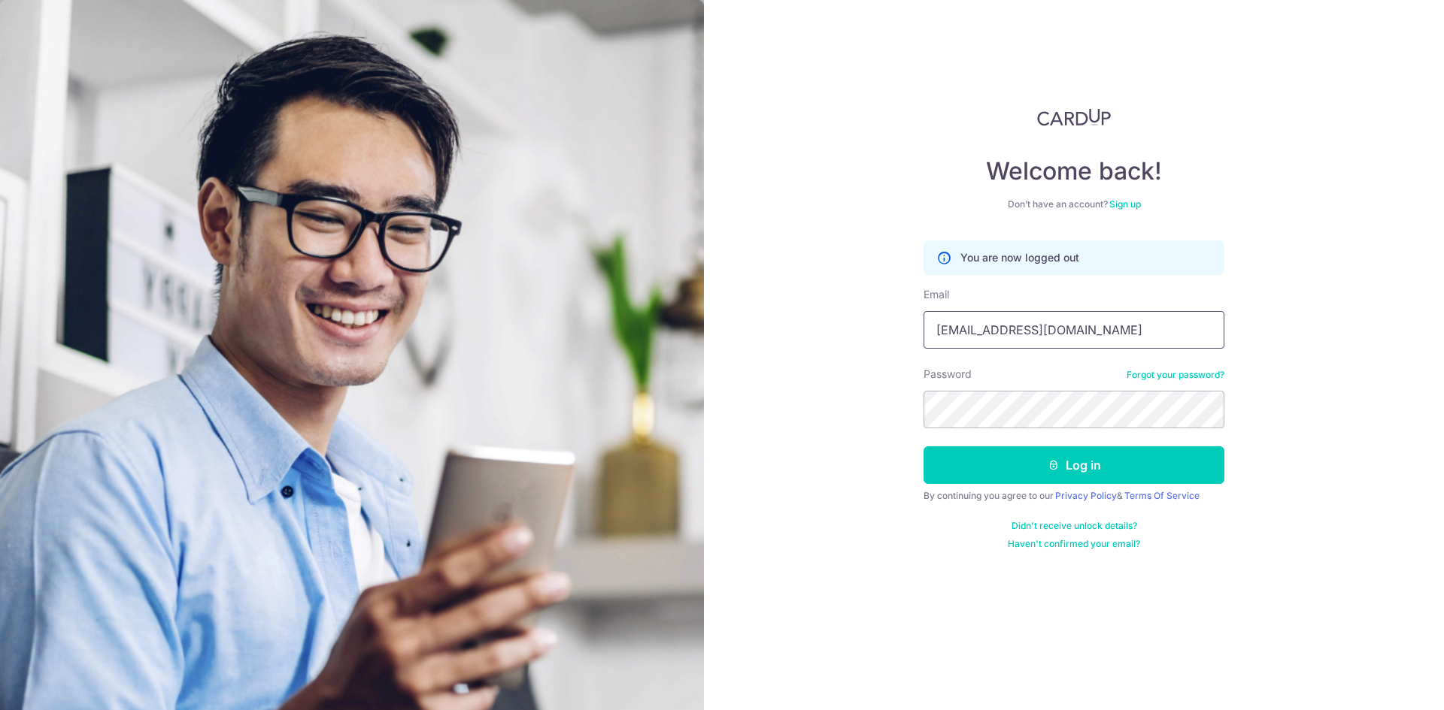
click at [1074, 335] on input "[EMAIL_ADDRESS][DOMAIN_NAME]" at bounding box center [1073, 330] width 301 height 38
type input "[EMAIL_ADDRESS][DOMAIN_NAME]"
click at [1085, 465] on button "Log in" at bounding box center [1073, 466] width 301 height 38
